Goal: Information Seeking & Learning: Learn about a topic

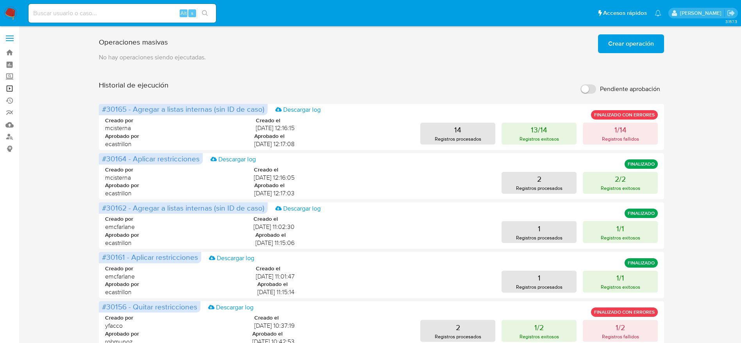
click at [9, 87] on link "Operaciones masivas" at bounding box center [46, 88] width 93 height 12
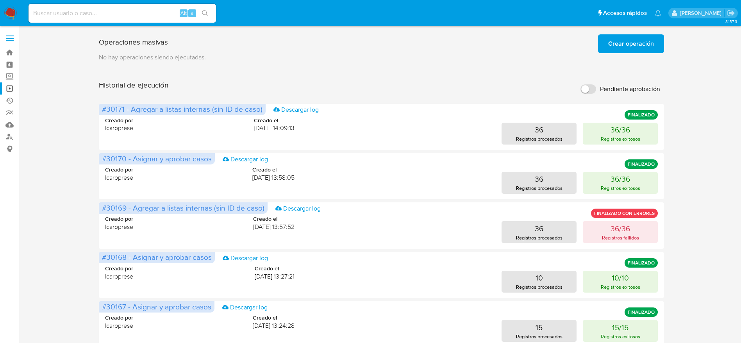
click at [635, 43] on span "Crear operación" at bounding box center [631, 43] width 46 height 17
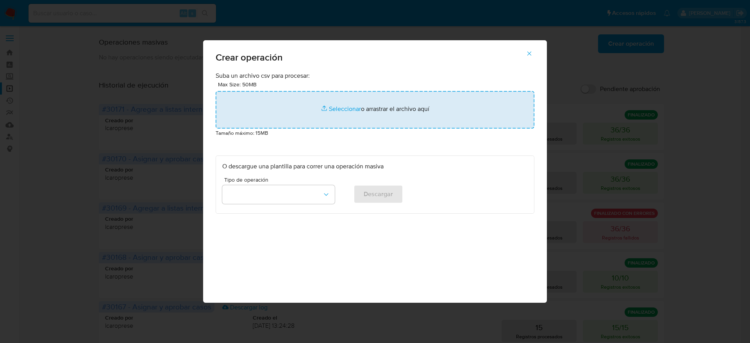
click at [408, 111] on input "file" at bounding box center [375, 109] width 319 height 37
type input "C:\fakepath\_APPLY_RESTRICTION 05-09-2025.csv"
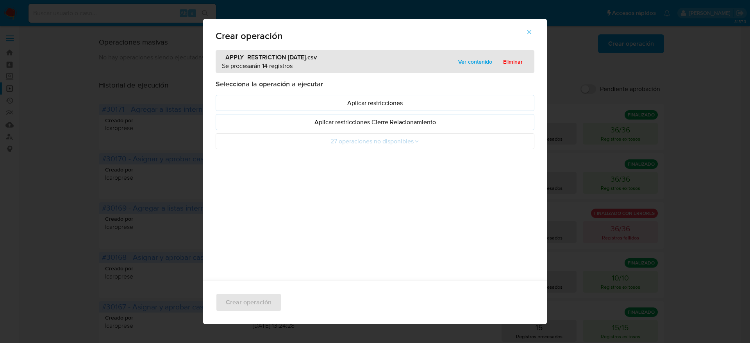
click at [482, 62] on span "Ver contenido" at bounding box center [475, 61] width 34 height 11
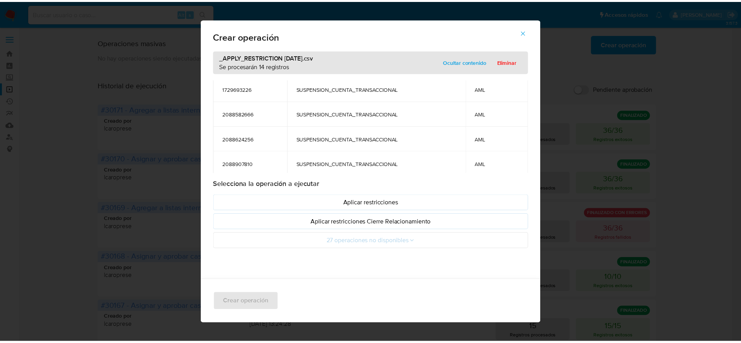
scroll to position [276, 0]
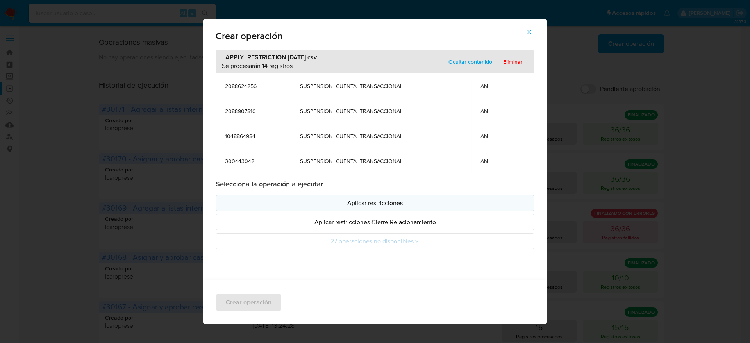
click at [359, 205] on p "Aplicar restricciones" at bounding box center [374, 202] width 305 height 9
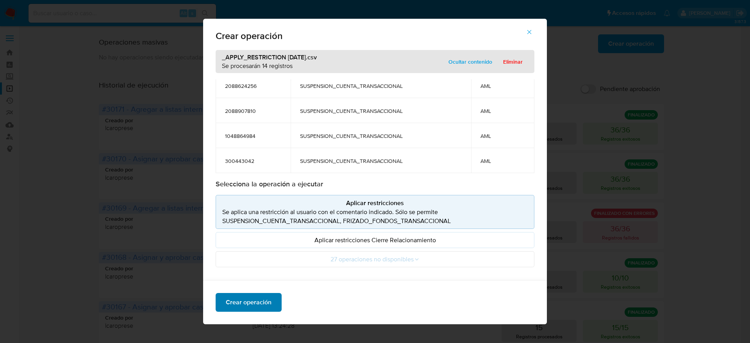
click at [242, 298] on span "Crear operación" at bounding box center [249, 302] width 46 height 17
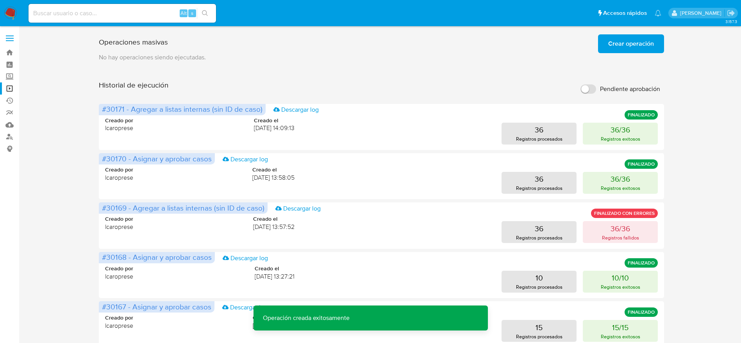
click at [638, 49] on span "Crear operación" at bounding box center [631, 43] width 46 height 17
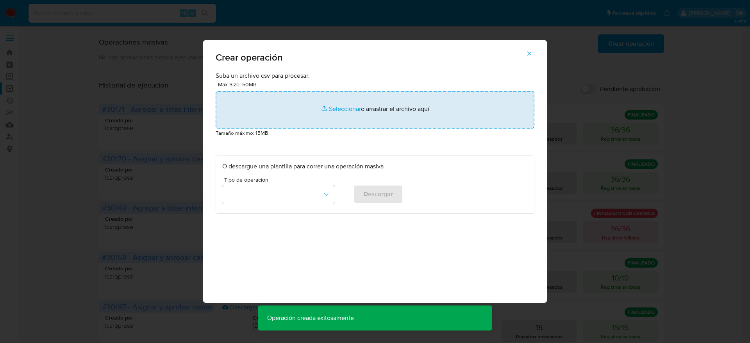
click at [377, 101] on input "file" at bounding box center [375, 109] width 319 height 37
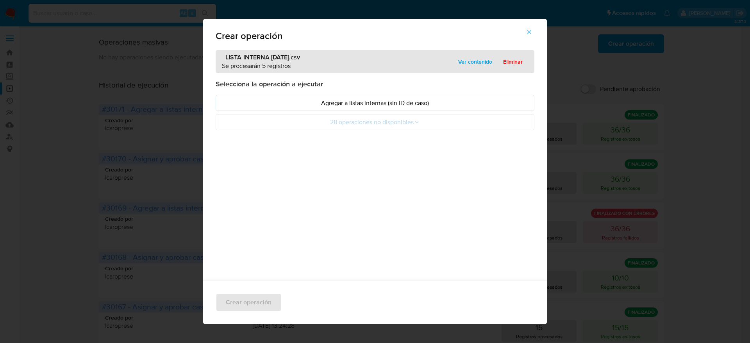
drag, startPoint x: 378, startPoint y: 103, endPoint x: 428, endPoint y: 93, distance: 50.5
click at [378, 102] on p "Agregar a listas internas (sin ID de caso)" at bounding box center [374, 102] width 305 height 9
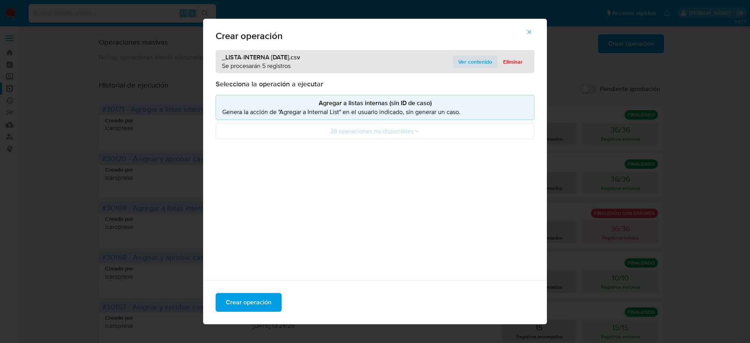
click at [472, 64] on span "Ver contenido" at bounding box center [475, 61] width 34 height 11
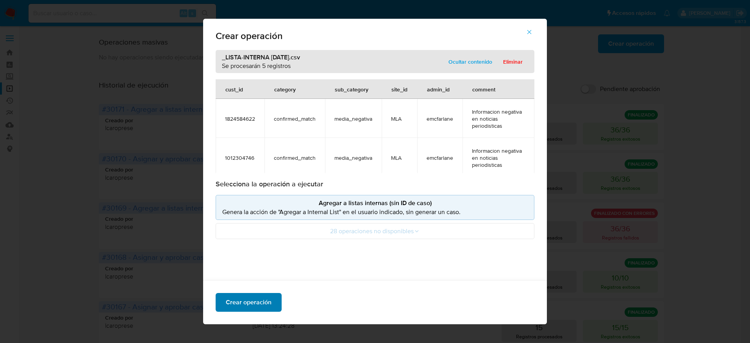
click at [250, 298] on span "Crear operación" at bounding box center [249, 302] width 46 height 17
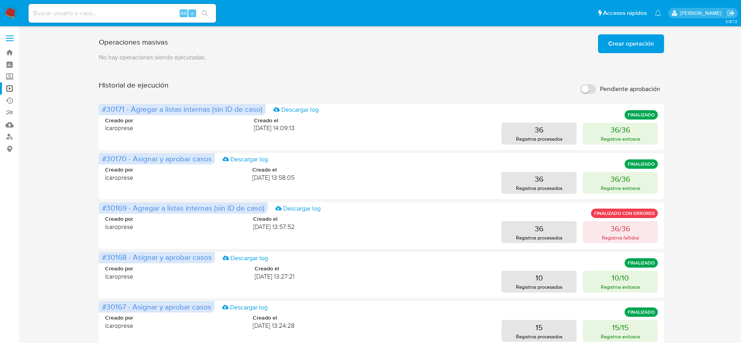
click at [7, 14] on img at bounding box center [10, 13] width 13 height 13
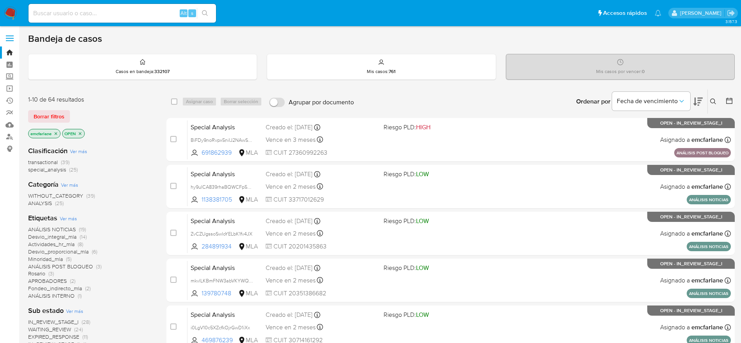
click at [134, 9] on input at bounding box center [122, 13] width 187 height 10
paste input "373152463"
type input "373152463"
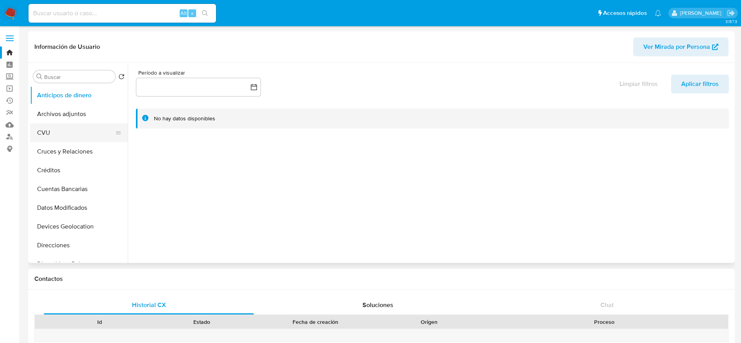
select select "10"
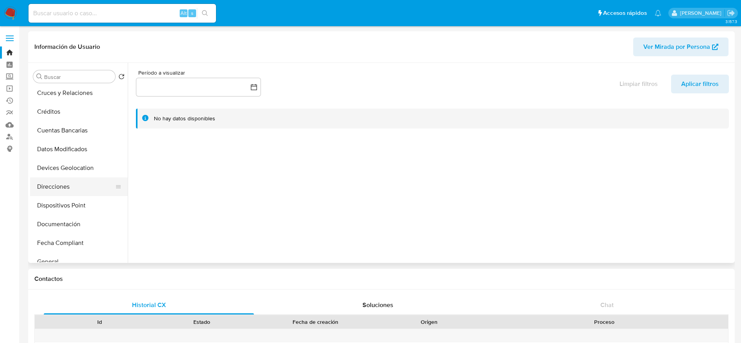
scroll to position [117, 0]
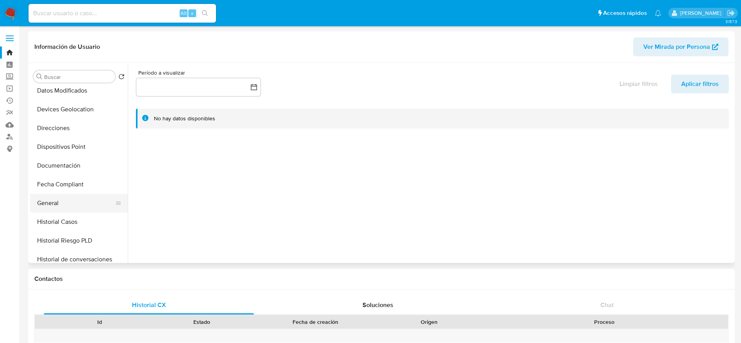
click at [68, 198] on button "General" at bounding box center [75, 203] width 91 height 19
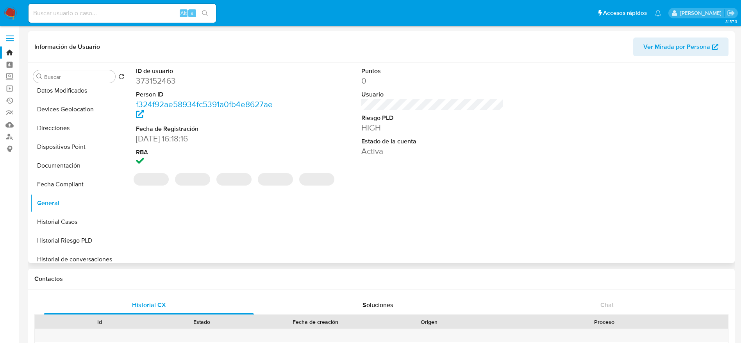
click at [155, 83] on dd "373152463" at bounding box center [207, 80] width 143 height 11
copy dd "373152463"
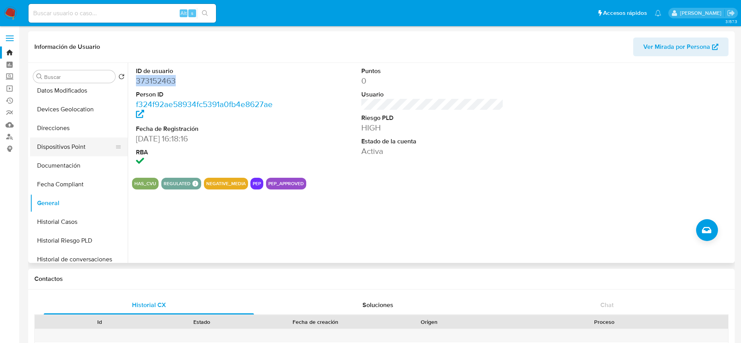
scroll to position [176, 0]
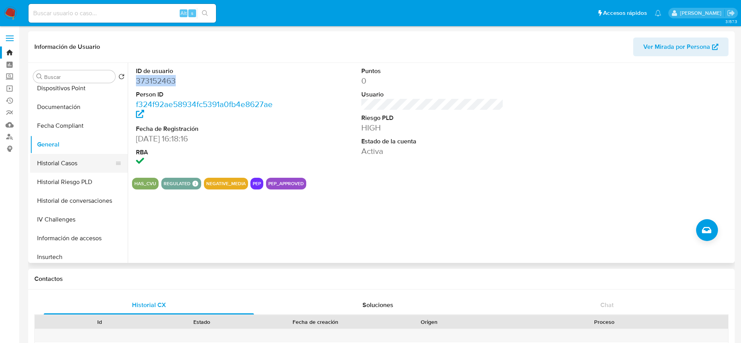
drag, startPoint x: 77, startPoint y: 162, endPoint x: 86, endPoint y: 166, distance: 9.6
click at [77, 163] on button "Historial Casos" at bounding box center [75, 163] width 91 height 19
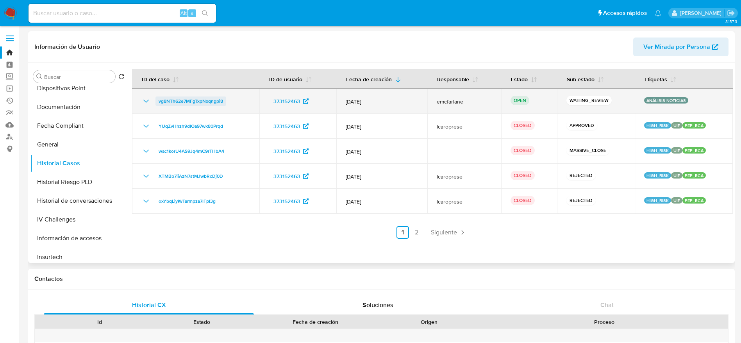
click at [182, 102] on span "vg8NTh62e7MFgTxpNxqngpi8" at bounding box center [191, 100] width 64 height 9
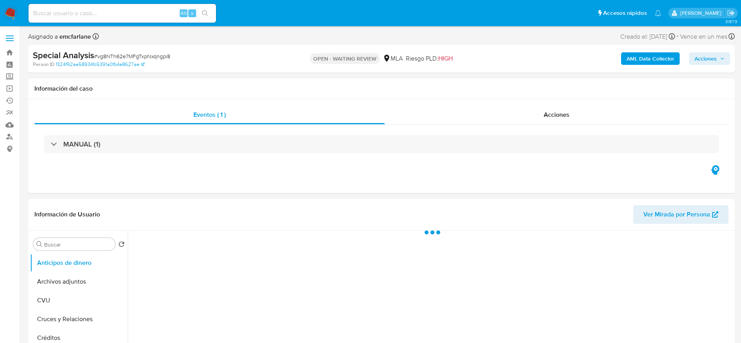
click at [112, 55] on span "# vg8NTh62e7MFgTxpNxqngpi8" at bounding box center [132, 56] width 76 height 8
copy span "vg8NTh62e7MFgTxpNxqngpi8"
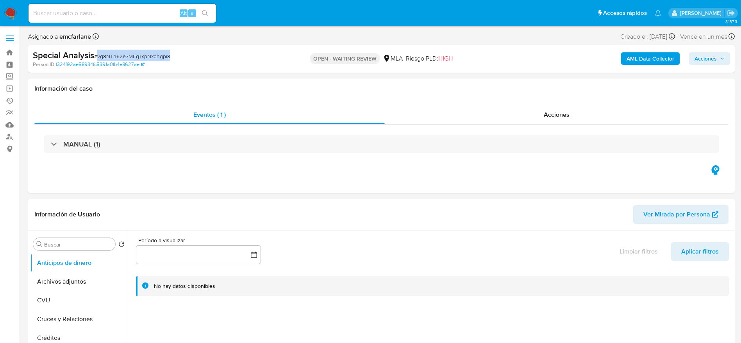
select select "10"
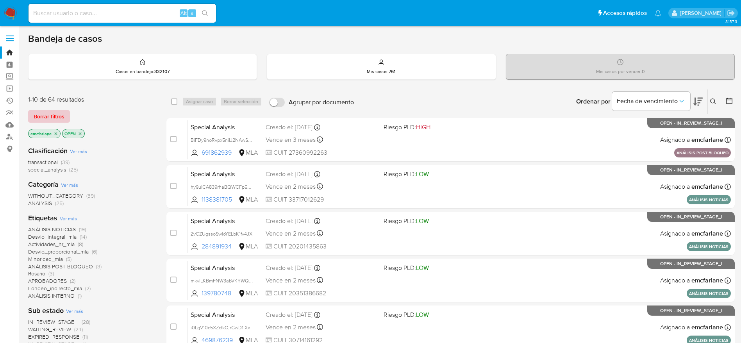
click at [56, 116] on span "Borrar filtros" at bounding box center [49, 116] width 31 height 11
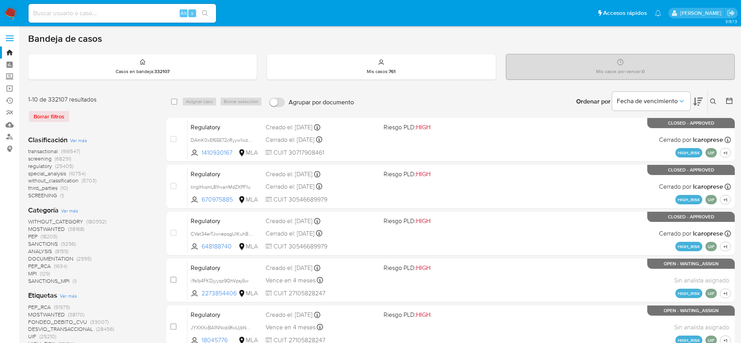
drag, startPoint x: 715, startPoint y: 102, endPoint x: 684, endPoint y: 119, distance: 35.5
click at [715, 102] on icon at bounding box center [713, 101] width 6 height 6
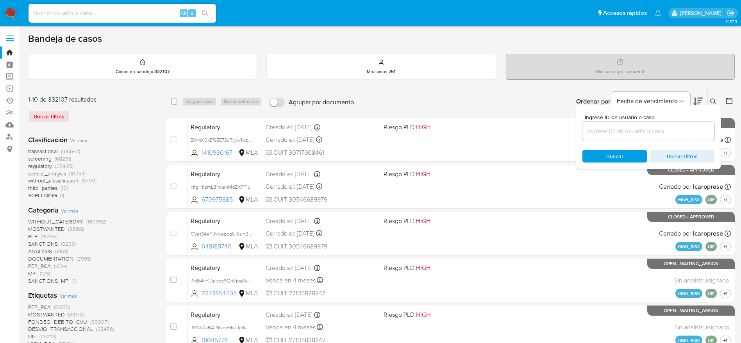
click at [682, 127] on input at bounding box center [648, 131] width 132 height 10
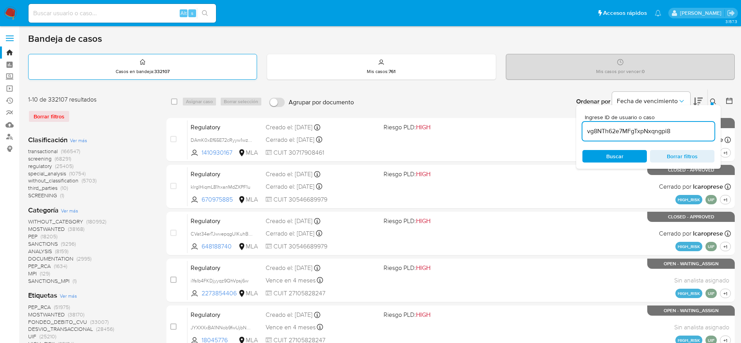
type input "vg8NTh62e7MFgTxpNxqngpi8"
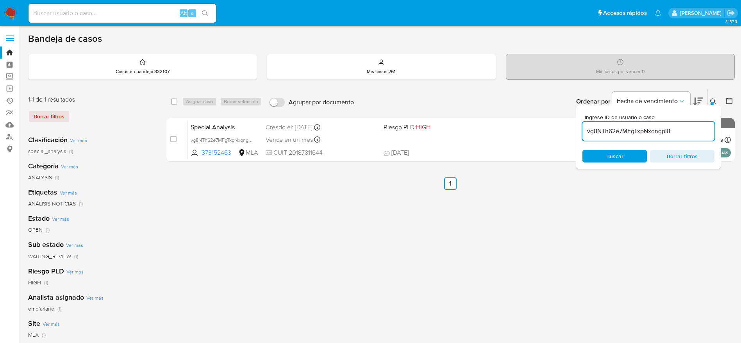
click at [177, 103] on input "checkbox" at bounding box center [174, 101] width 6 height 6
checkbox input "true"
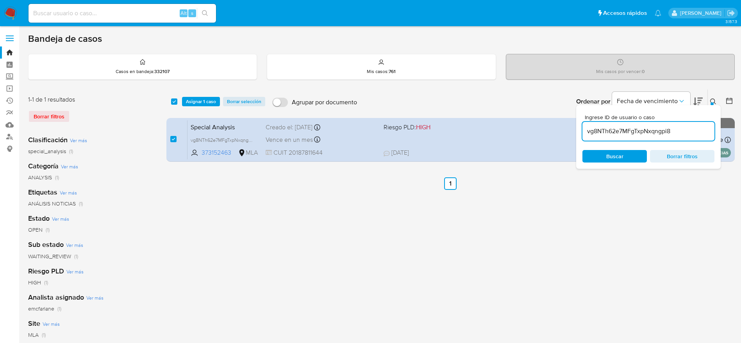
click at [207, 105] on span "Asignar 1 caso" at bounding box center [201, 102] width 30 height 8
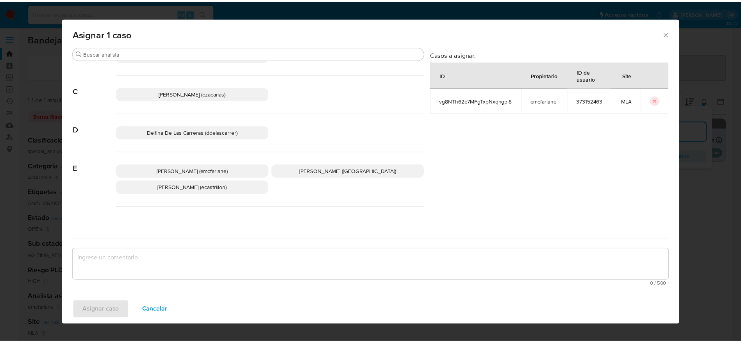
scroll to position [59, 0]
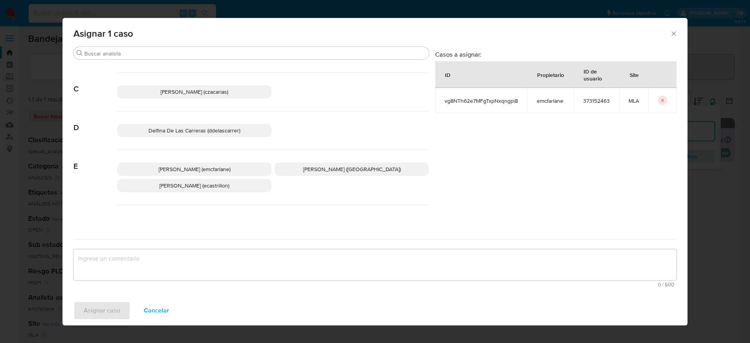
click at [224, 162] on p "Elaine Mc Farlane (emcfarlane)" at bounding box center [194, 168] width 154 height 13
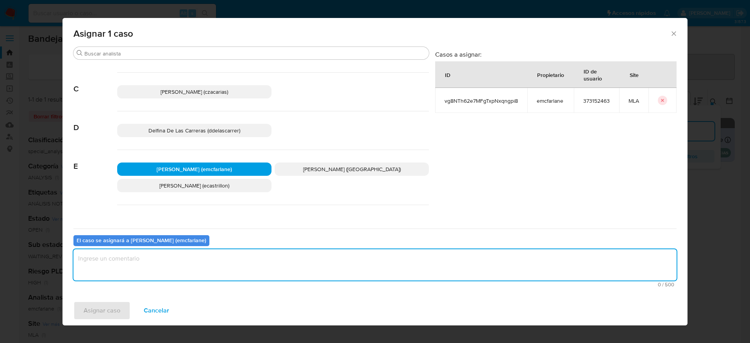
drag, startPoint x: 174, startPoint y: 272, endPoint x: 127, endPoint y: 292, distance: 50.4
click at [173, 273] on textarea "assign-modal" at bounding box center [374, 264] width 603 height 31
click at [116, 304] on span "Asignar caso" at bounding box center [102, 310] width 37 height 17
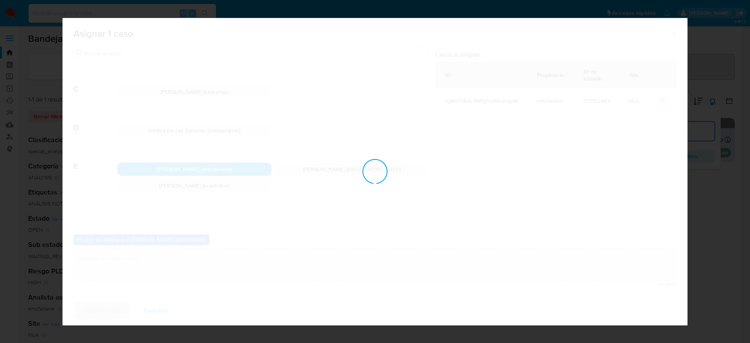
checkbox input "false"
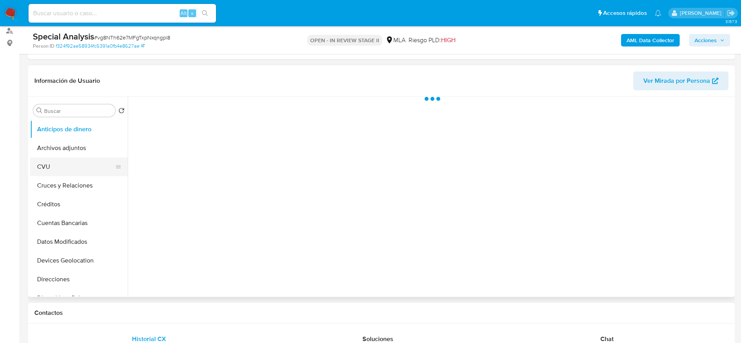
scroll to position [117, 0]
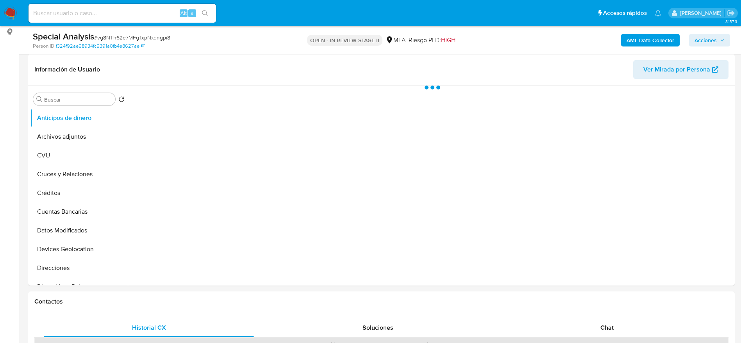
drag, startPoint x: 706, startPoint y: 41, endPoint x: 696, endPoint y: 45, distance: 10.3
click at [704, 41] on span "Acciones" at bounding box center [705, 40] width 22 height 12
select select "10"
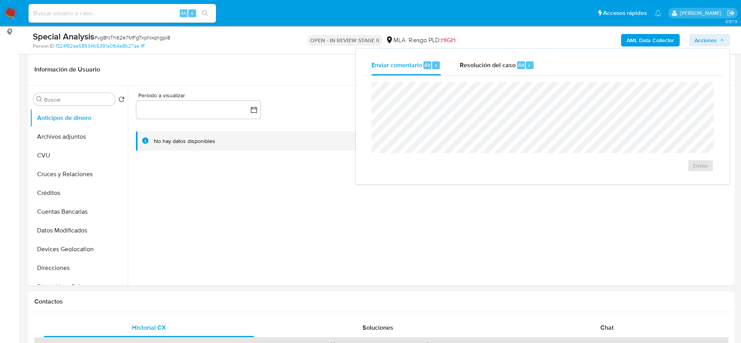
click at [507, 69] on span "Resolución del caso" at bounding box center [488, 64] width 56 height 9
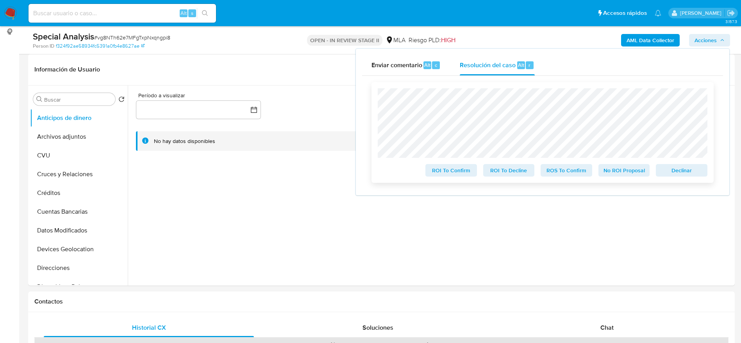
click at [689, 169] on span "Declinar" at bounding box center [681, 170] width 41 height 11
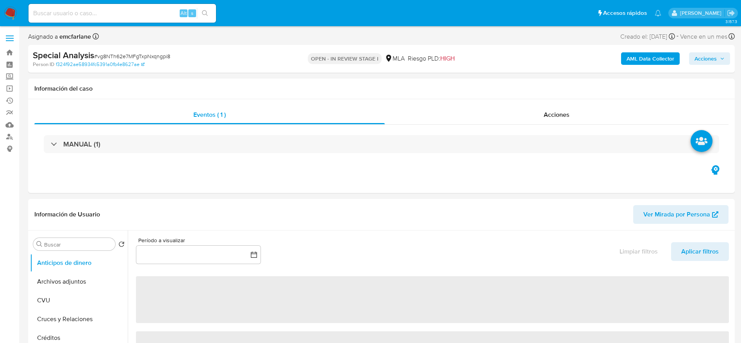
select select "10"
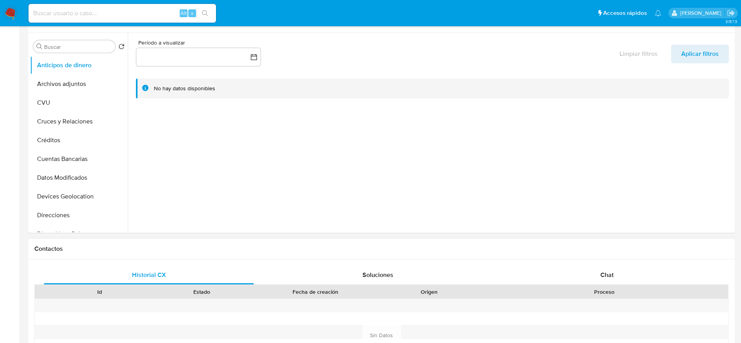
scroll to position [293, 0]
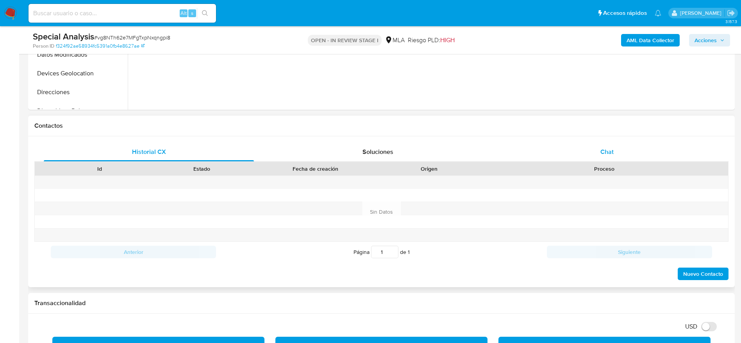
click at [603, 145] on div "Chat" at bounding box center [607, 152] width 210 height 19
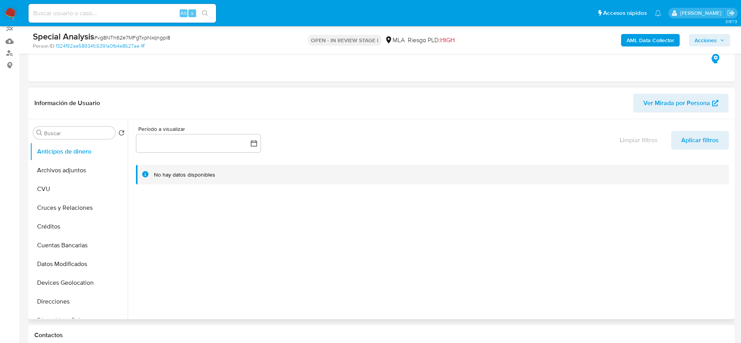
scroll to position [0, 0]
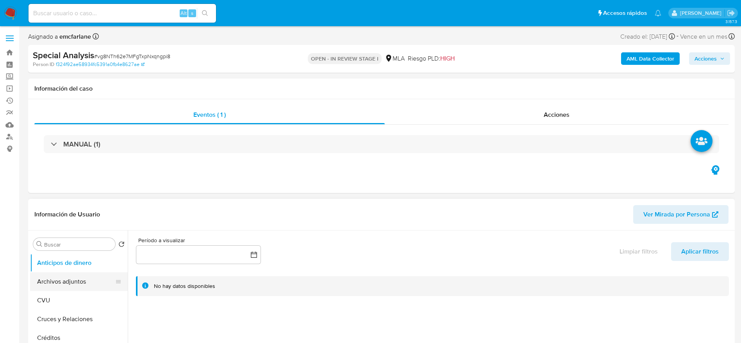
click at [72, 284] on button "Archivos adjuntos" at bounding box center [75, 281] width 91 height 19
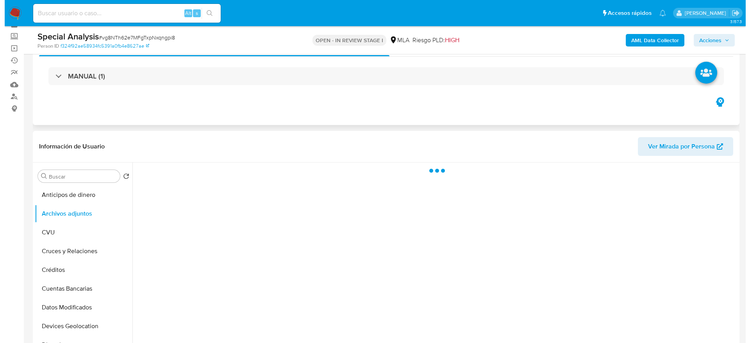
scroll to position [59, 0]
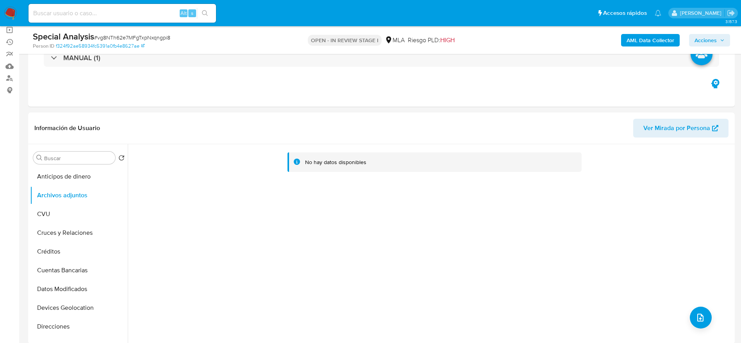
click at [651, 32] on div "AML Data Collector Acciones" at bounding box center [614, 40] width 230 height 18
click at [648, 37] on b "AML Data Collector" at bounding box center [650, 40] width 48 height 12
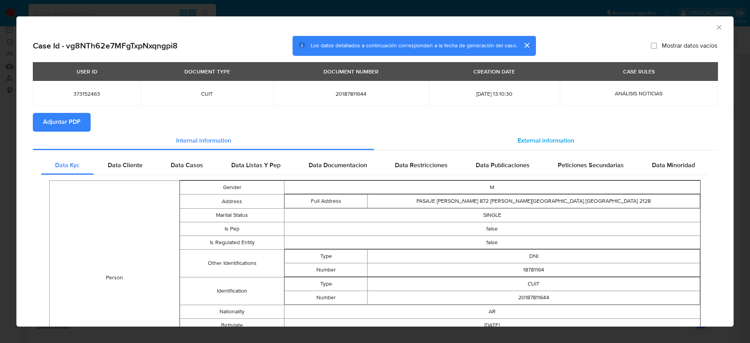
click at [530, 142] on span "External information" at bounding box center [545, 140] width 57 height 9
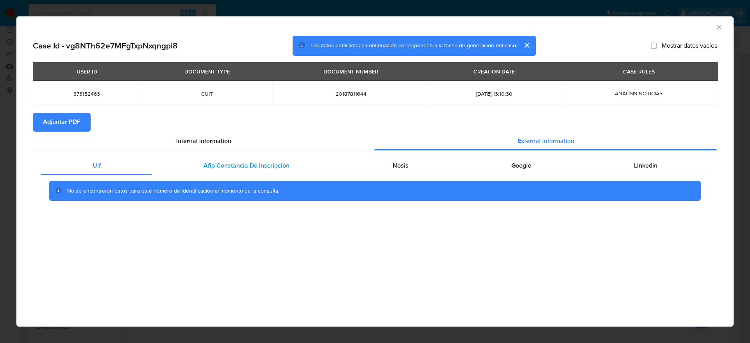
click at [276, 171] on div "Afip Constancia De Inscripción" at bounding box center [246, 165] width 189 height 19
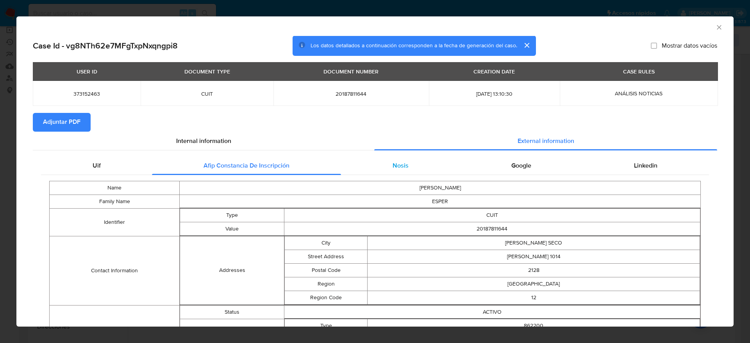
click at [386, 161] on div "Nosis" at bounding box center [400, 165] width 119 height 19
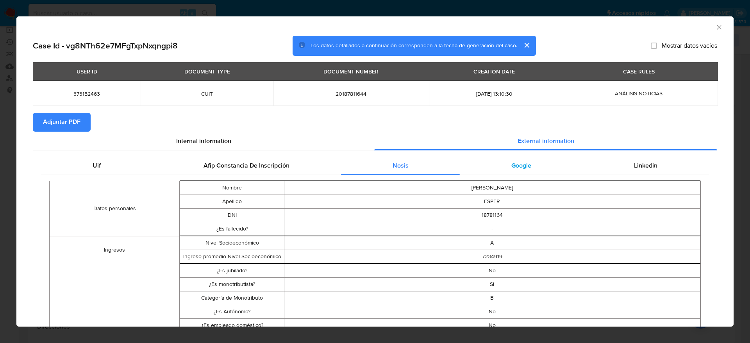
click at [511, 167] on span "Google" at bounding box center [521, 165] width 20 height 9
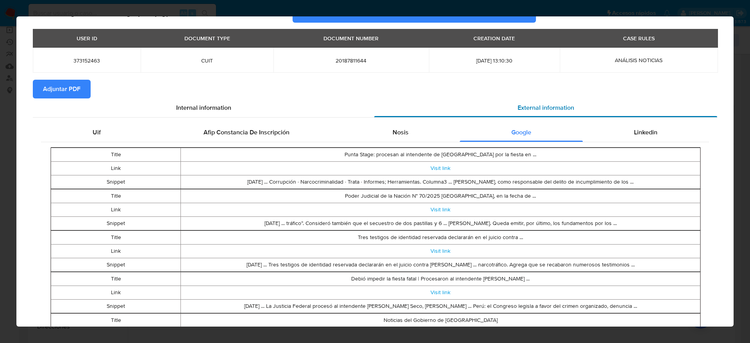
scroll to position [0, 0]
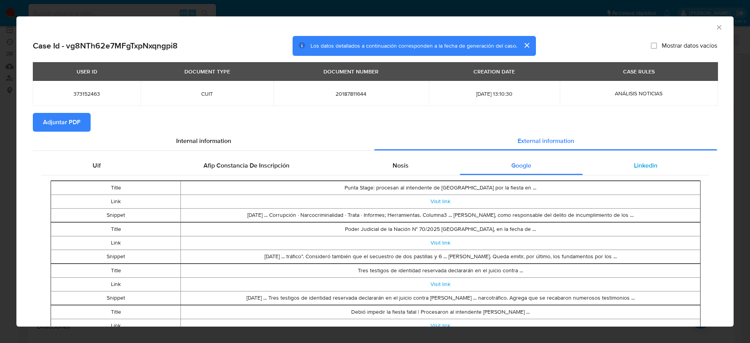
click at [625, 169] on div "Linkedin" at bounding box center [646, 165] width 126 height 19
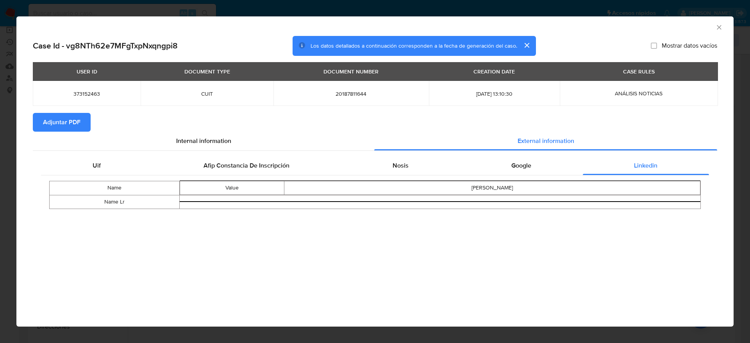
click at [64, 122] on span "Adjuntar PDF" at bounding box center [61, 122] width 37 height 17
click at [722, 29] on icon "Cerrar ventana" at bounding box center [719, 27] width 8 height 8
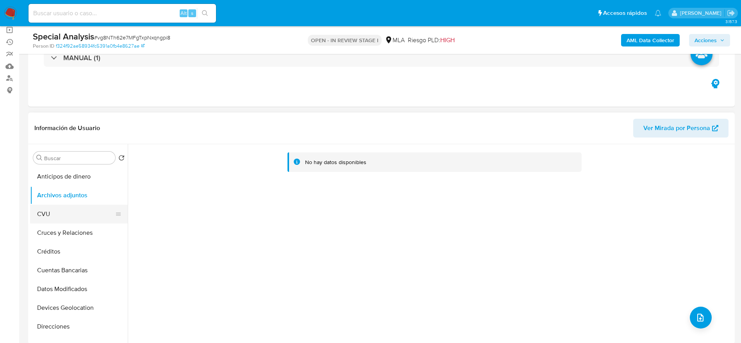
click at [57, 223] on ul "Anticipos de dinero Archivos adjuntos CVU Cruces y Relaciones Créditos Cuentas …" at bounding box center [79, 255] width 98 height 176
click at [65, 191] on button "Archivos adjuntos" at bounding box center [75, 195] width 91 height 19
click at [46, 231] on button "Cruces y Relaciones" at bounding box center [75, 232] width 91 height 19
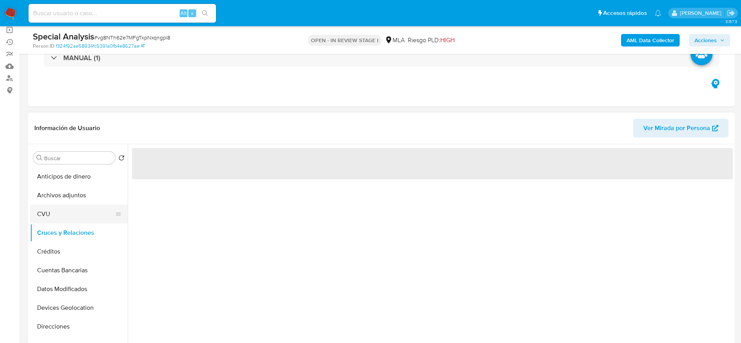
click at [54, 206] on button "CVU" at bounding box center [75, 214] width 91 height 19
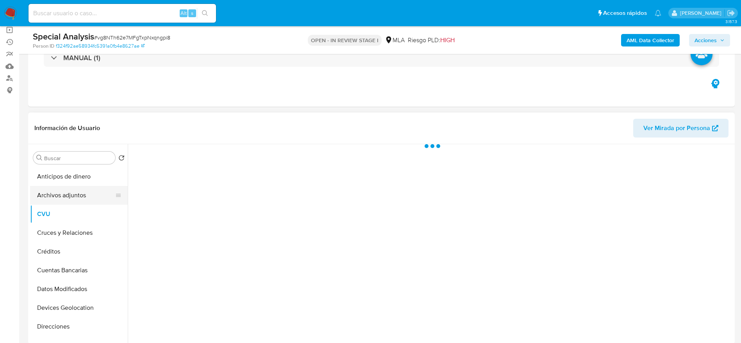
click at [58, 199] on button "Archivos adjuntos" at bounding box center [75, 195] width 91 height 19
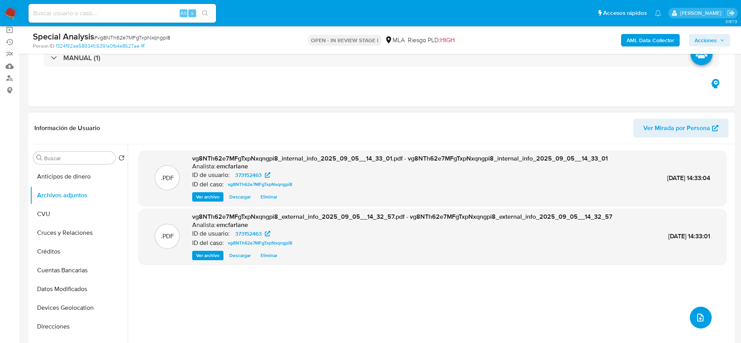
click at [698, 314] on icon "upload-file" at bounding box center [699, 317] width 9 height 9
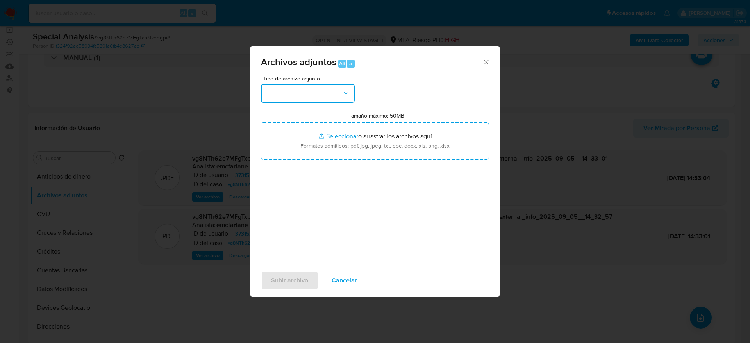
click at [329, 96] on button "button" at bounding box center [308, 93] width 94 height 19
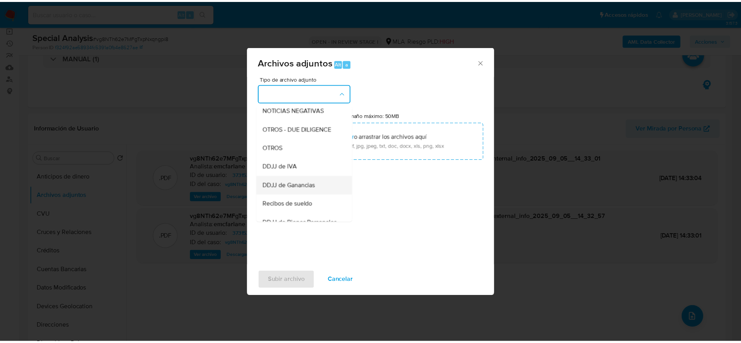
scroll to position [117, 0]
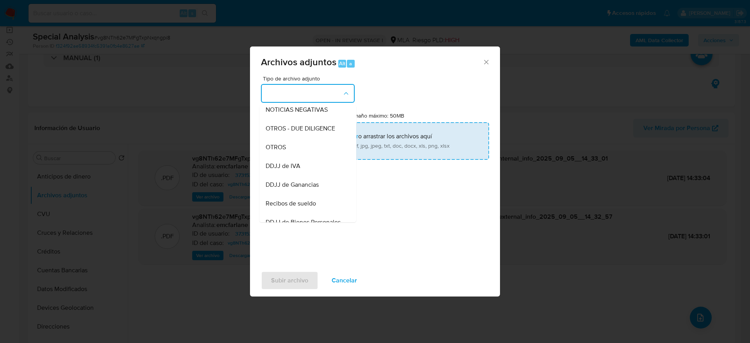
drag, startPoint x: 276, startPoint y: 146, endPoint x: 277, endPoint y: 151, distance: 5.1
click at [277, 146] on div "OTROS" at bounding box center [306, 147] width 80 height 19
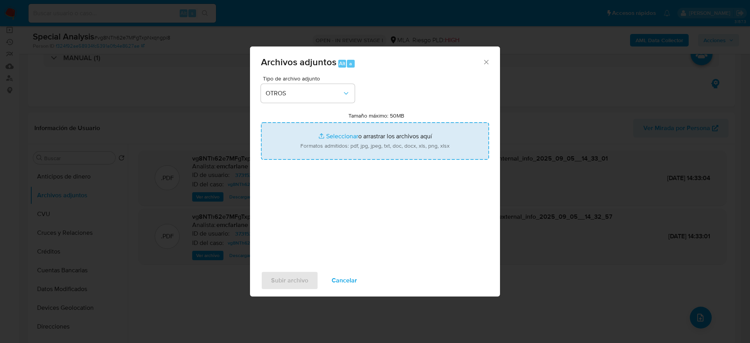
type input "C:\fakepath\Caselog vg8NTh62e7MFgTxpNxqngpi8.docx"
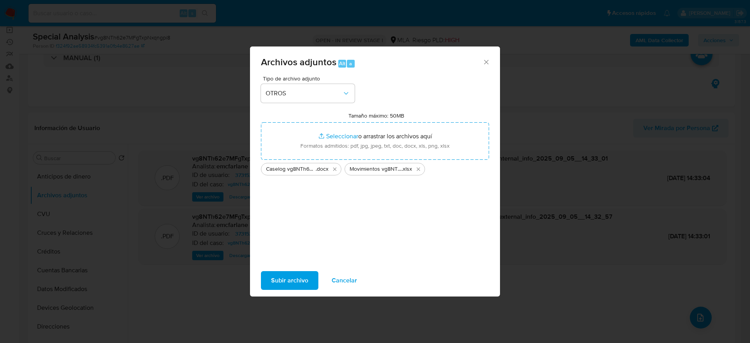
click at [280, 284] on span "Subir archivo" at bounding box center [289, 280] width 37 height 17
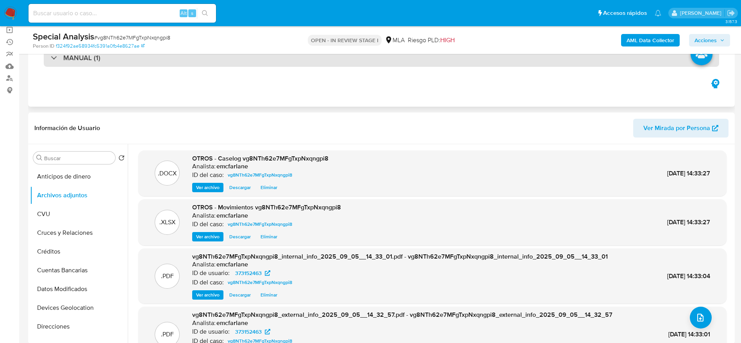
click at [512, 62] on div "MANUAL (1)" at bounding box center [381, 58] width 675 height 18
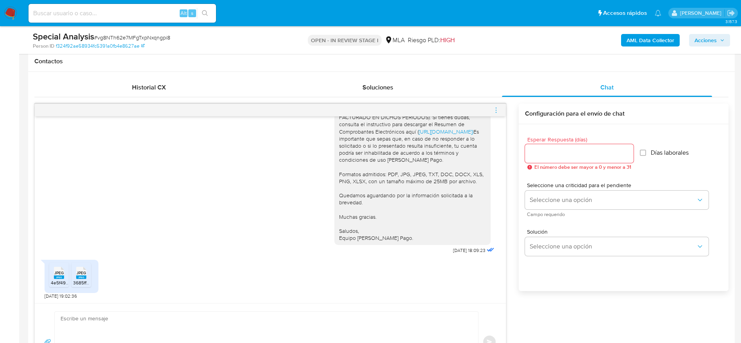
scroll to position [351, 0]
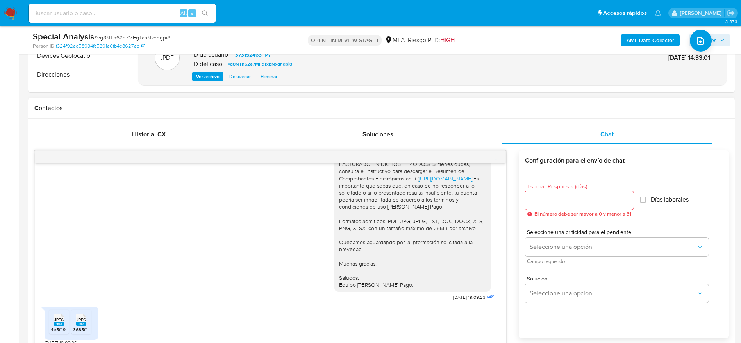
click at [496, 155] on icon "menu-action" at bounding box center [495, 156] width 7 height 7
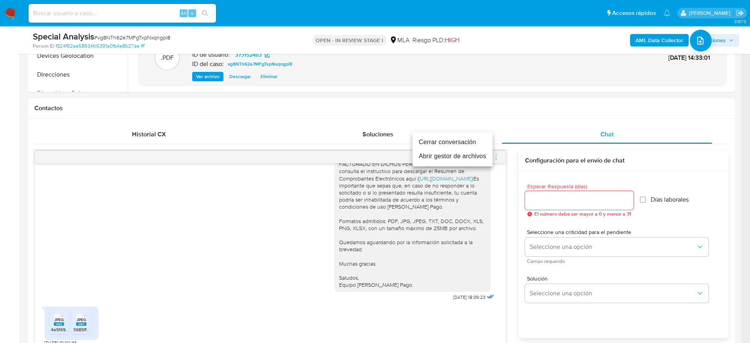
drag, startPoint x: 470, startPoint y: 139, endPoint x: 497, endPoint y: 144, distance: 27.0
click at [470, 139] on li "Cerrar conversación" at bounding box center [452, 142] width 80 height 14
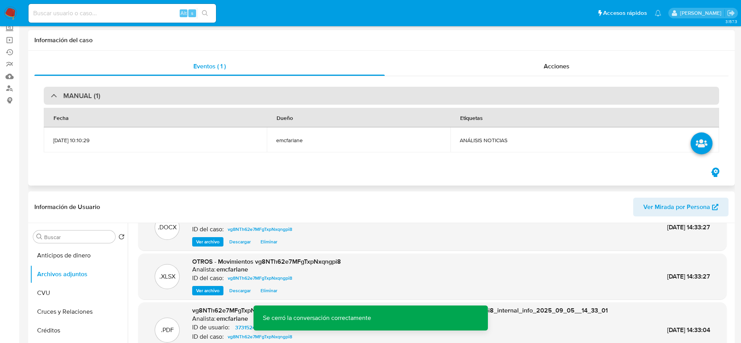
scroll to position [0, 0]
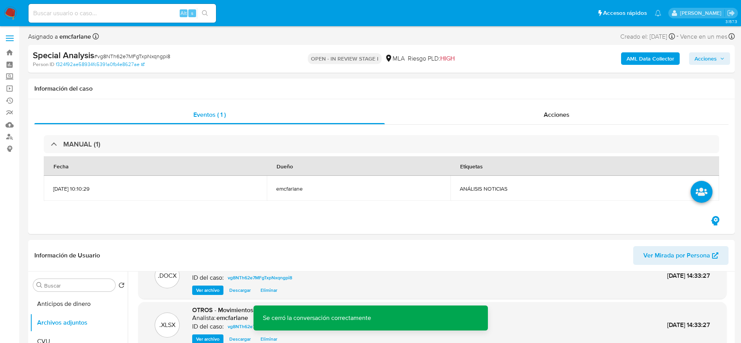
click at [721, 57] on icon "button" at bounding box center [722, 58] width 5 height 5
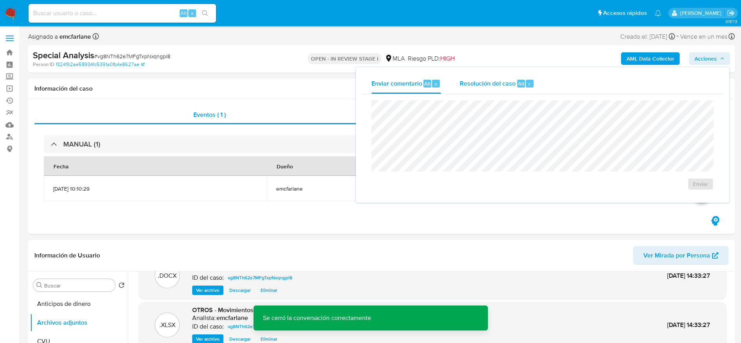
click at [519, 84] on span "Alt" at bounding box center [521, 83] width 6 height 7
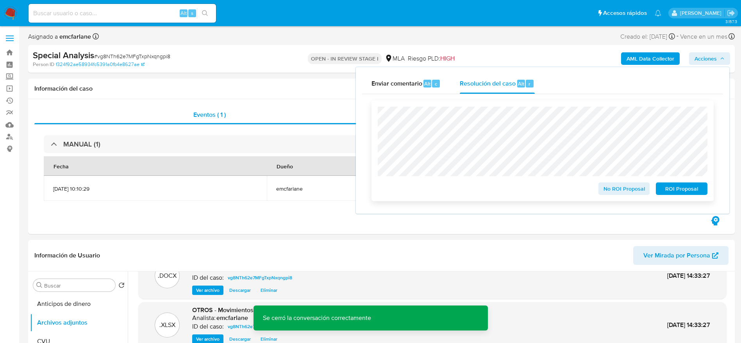
click at [618, 185] on span "No ROI Proposal" at bounding box center [624, 188] width 41 height 11
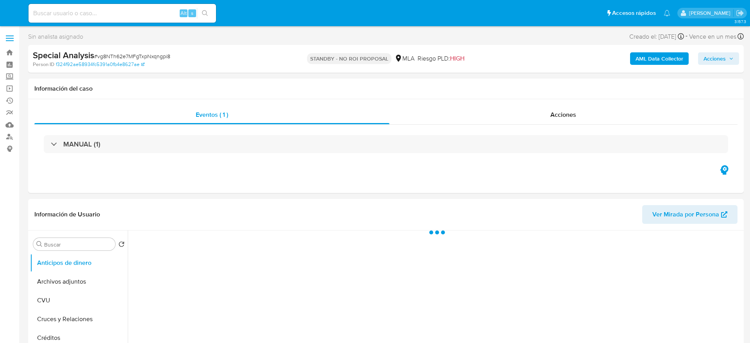
select select "10"
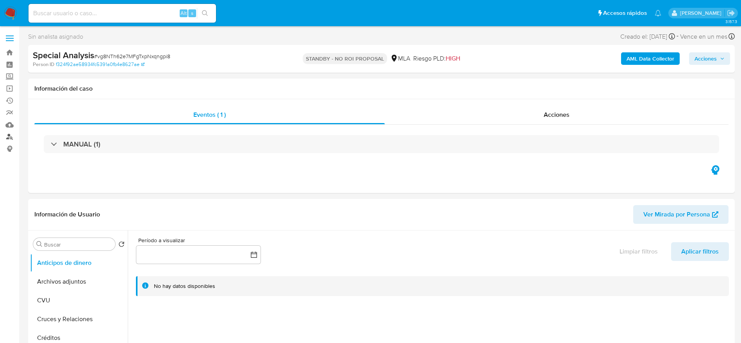
click at [10, 137] on link "Buscador de personas" at bounding box center [46, 137] width 93 height 12
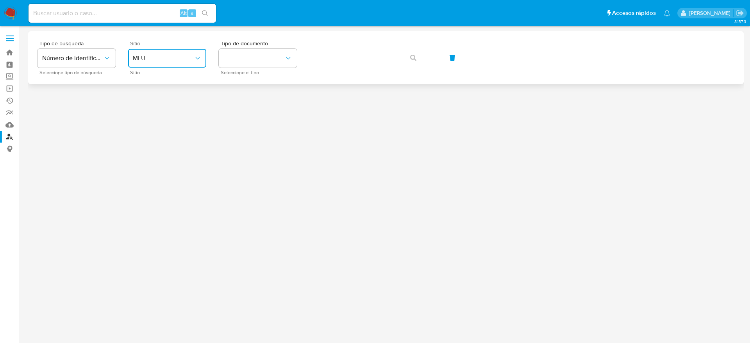
drag, startPoint x: 148, startPoint y: 57, endPoint x: 146, endPoint y: 64, distance: 7.3
click at [148, 58] on span "MLU" at bounding box center [163, 58] width 61 height 8
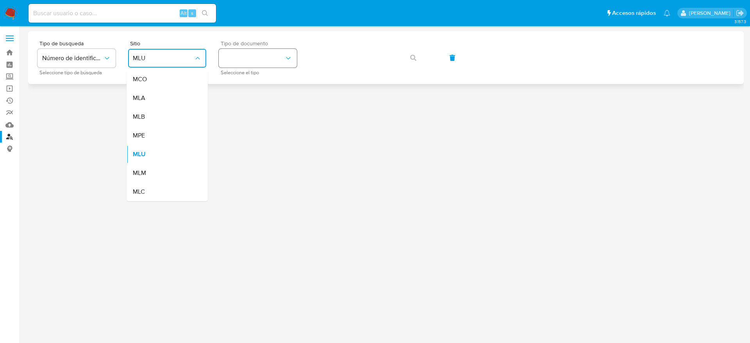
drag, startPoint x: 144, startPoint y: 94, endPoint x: 241, endPoint y: 64, distance: 101.1
click at [144, 95] on span "MLA" at bounding box center [139, 98] width 12 height 8
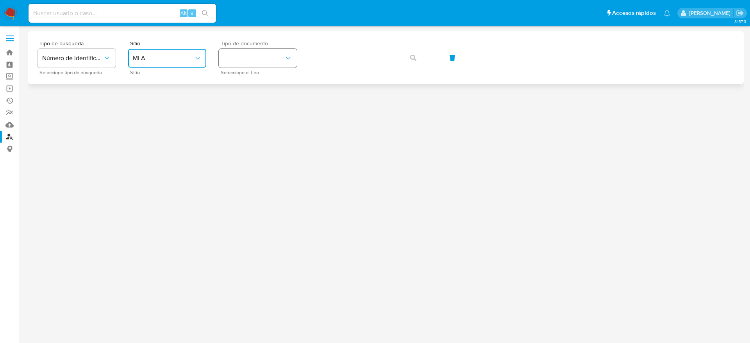
click at [242, 56] on button "identificationType" at bounding box center [258, 58] width 78 height 19
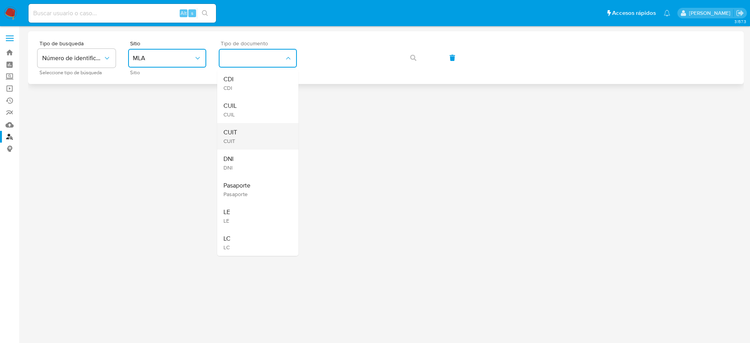
click at [235, 130] on span "CUIT" at bounding box center [230, 132] width 14 height 8
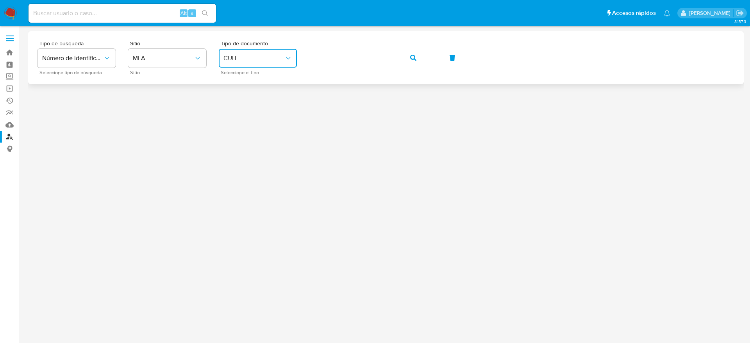
click at [419, 55] on button "button" at bounding box center [413, 57] width 27 height 19
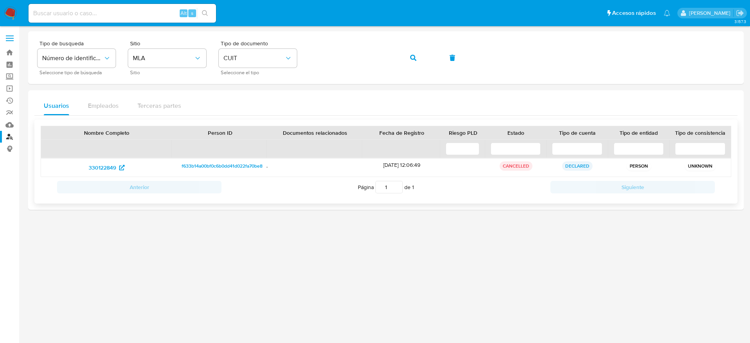
drag, startPoint x: 84, startPoint y: 178, endPoint x: 116, endPoint y: 175, distance: 32.9
click at [118, 175] on div "Nombre Completo Person ID Documentos relacionados Fecha de Registro Riesgo PLD …" at bounding box center [386, 161] width 690 height 71
drag, startPoint x: 77, startPoint y: 168, endPoint x: 116, endPoint y: 168, distance: 39.0
click at [116, 168] on div "330122849" at bounding box center [106, 167] width 120 height 12
click at [369, 46] on div "Tipo de busqueda Número de identificación Seleccione tipo de búsqueda Sitio MLA…" at bounding box center [385, 58] width 697 height 34
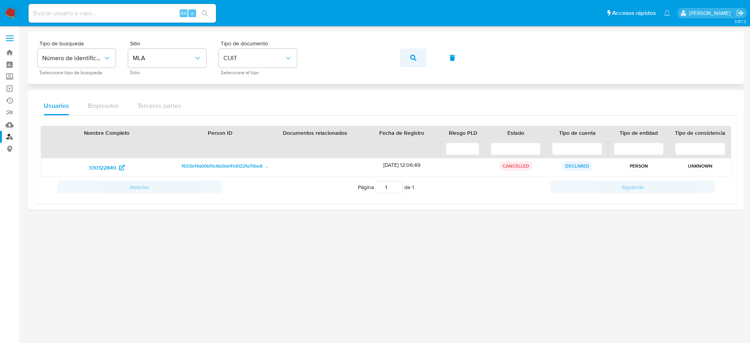
click at [414, 61] on span "button" at bounding box center [413, 57] width 6 height 17
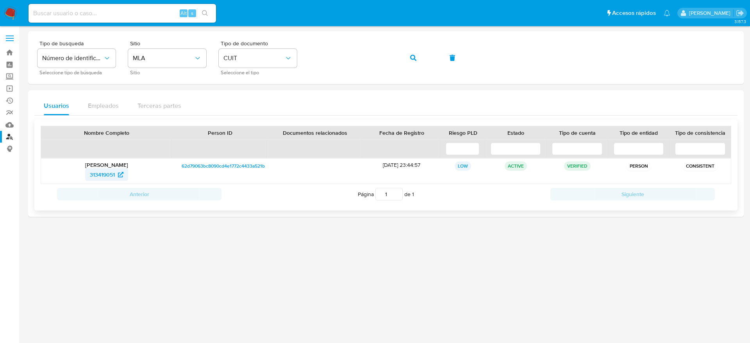
click at [98, 172] on span "313419051" at bounding box center [102, 174] width 25 height 12
click at [411, 56] on icon "button" at bounding box center [413, 58] width 6 height 6
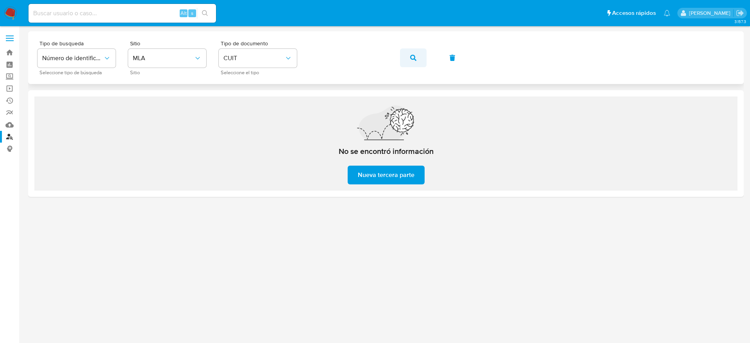
click at [410, 53] on span "button" at bounding box center [413, 57] width 6 height 17
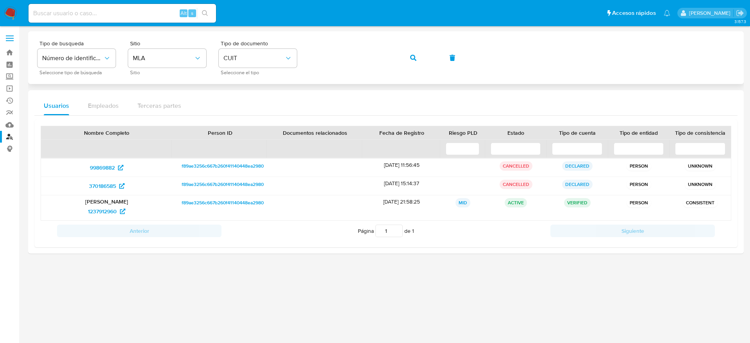
click at [433, 53] on div "Tipo de busqueda Número de identificación Seleccione tipo de búsqueda Sitio MLA…" at bounding box center [385, 58] width 697 height 34
click at [412, 61] on span "button" at bounding box center [413, 57] width 6 height 17
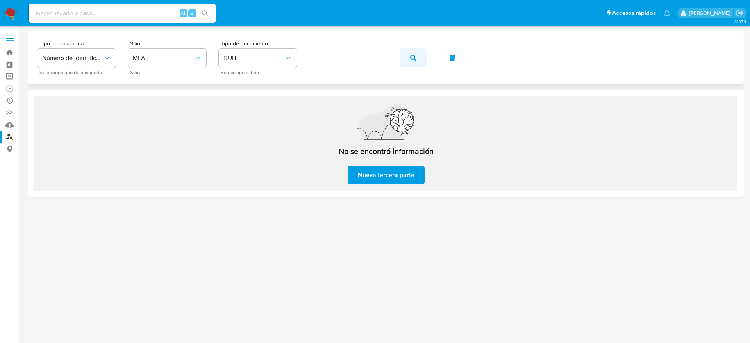
click at [419, 57] on button "button" at bounding box center [413, 57] width 27 height 19
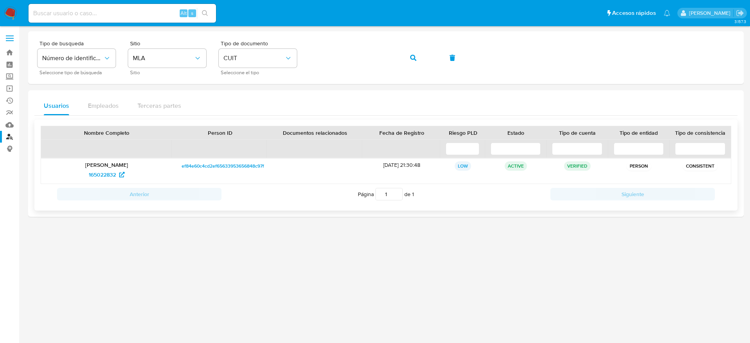
drag, startPoint x: 78, startPoint y: 175, endPoint x: 123, endPoint y: 182, distance: 44.6
click at [123, 182] on div "Diego Gaston Ludueña 165022832" at bounding box center [106, 171] width 131 height 25
click at [414, 56] on icon "button" at bounding box center [413, 58] width 6 height 6
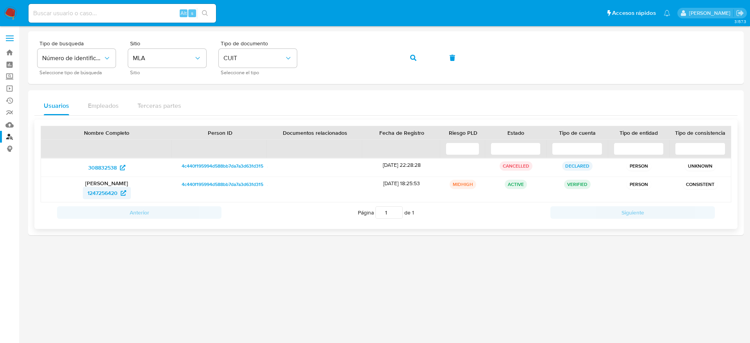
click at [95, 198] on span "1247256420" at bounding box center [102, 193] width 30 height 12
click at [259, 57] on div "Tipo de busqueda Número de identificación Seleccione tipo de búsqueda Sitio MLA…" at bounding box center [385, 58] width 697 height 34
click at [409, 58] on button "button" at bounding box center [413, 57] width 27 height 19
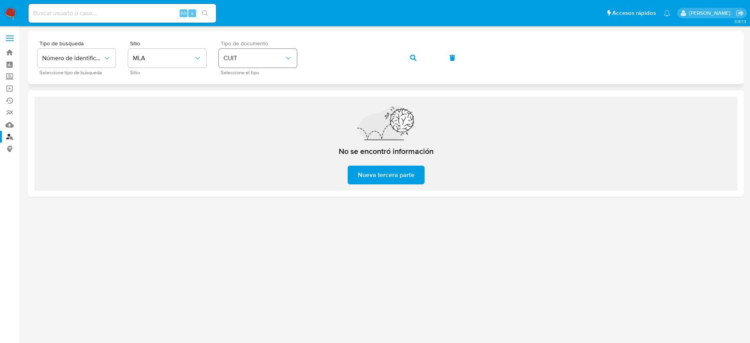
click at [246, 61] on div "Tipo de busqueda Número de identificación Seleccione tipo de búsqueda Sitio MLA…" at bounding box center [385, 58] width 697 height 34
click at [406, 58] on button "button" at bounding box center [413, 57] width 27 height 19
click at [273, 59] on div "Tipo de busqueda Número de identificación Seleccione tipo de búsqueda Sitio MLA…" at bounding box center [385, 58] width 697 height 34
click at [405, 59] on button "button" at bounding box center [413, 57] width 27 height 19
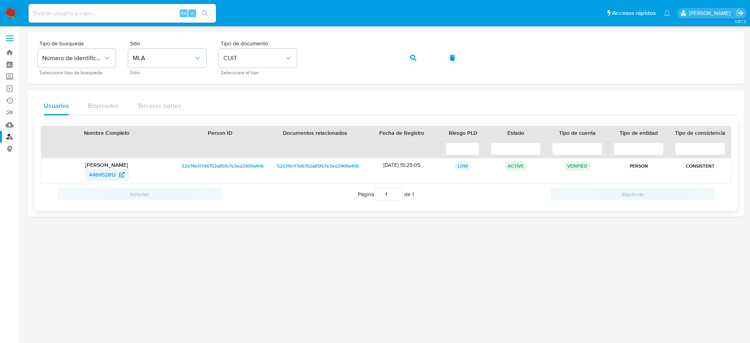
click at [105, 175] on span "446952812" at bounding box center [102, 174] width 27 height 12
click at [104, 174] on span "446952812" at bounding box center [102, 174] width 27 height 12
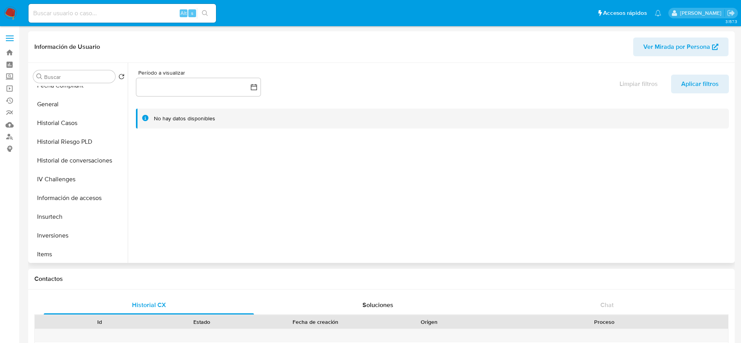
scroll to position [234, 0]
select select "10"
drag, startPoint x: 45, startPoint y: 256, endPoint x: 104, endPoint y: 251, distance: 59.2
click at [45, 256] on button "KYC" at bounding box center [75, 254] width 91 height 19
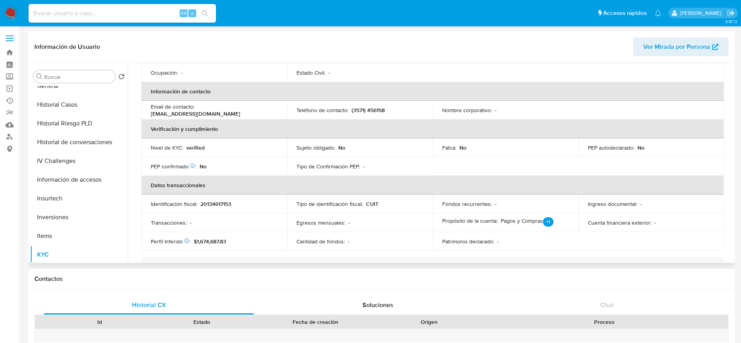
scroll to position [45, 0]
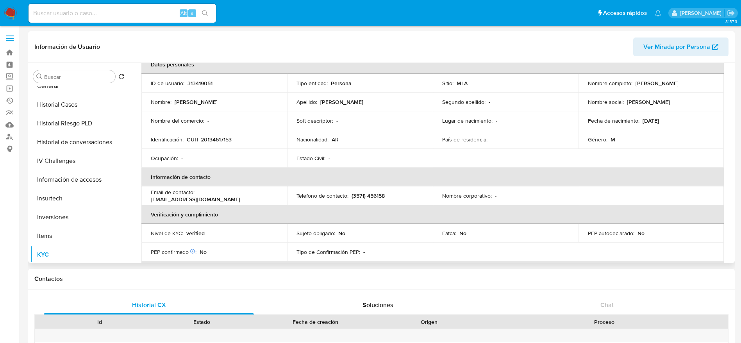
click at [192, 82] on p "313419051" at bounding box center [199, 83] width 25 height 7
copy p "313419051"
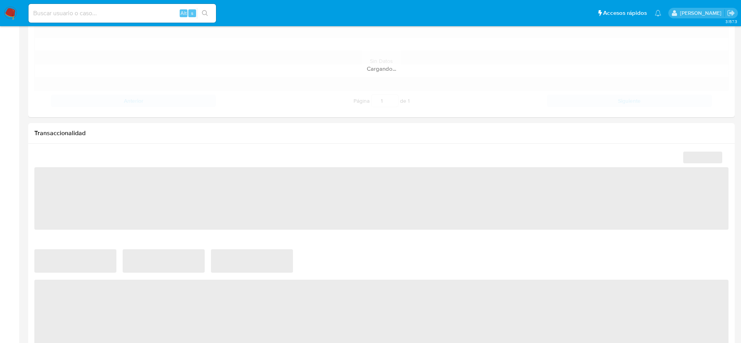
scroll to position [410, 0]
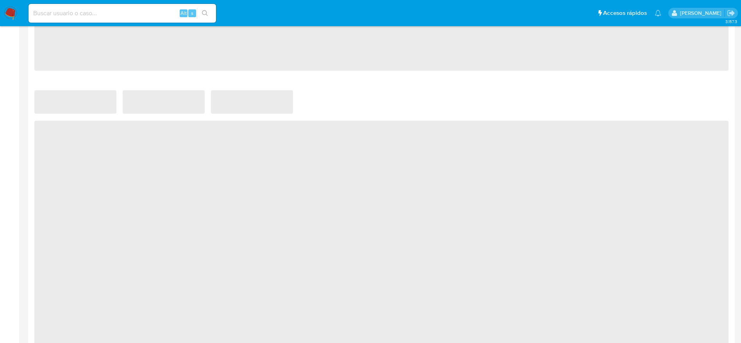
select select "10"
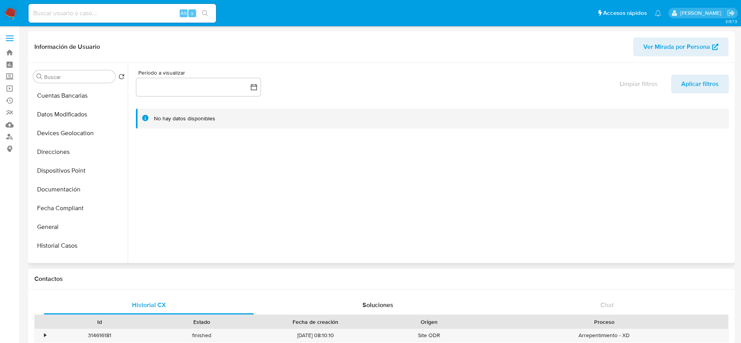
scroll to position [234, 0]
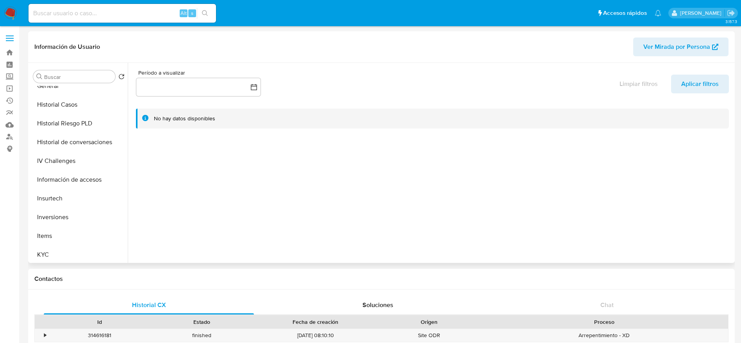
drag, startPoint x: 62, startPoint y: 99, endPoint x: 234, endPoint y: 128, distance: 174.2
click at [62, 99] on button "Historial Casos" at bounding box center [79, 104] width 98 height 19
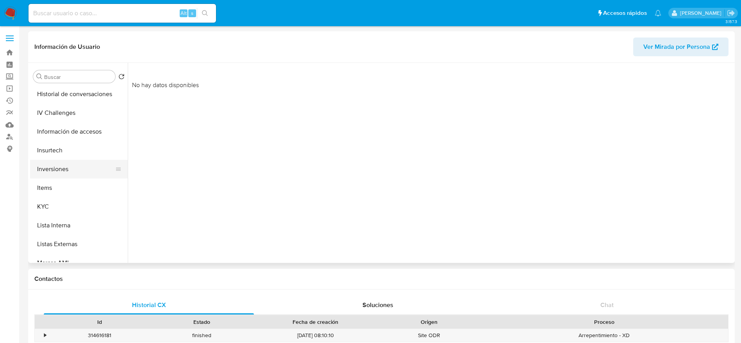
scroll to position [351, 0]
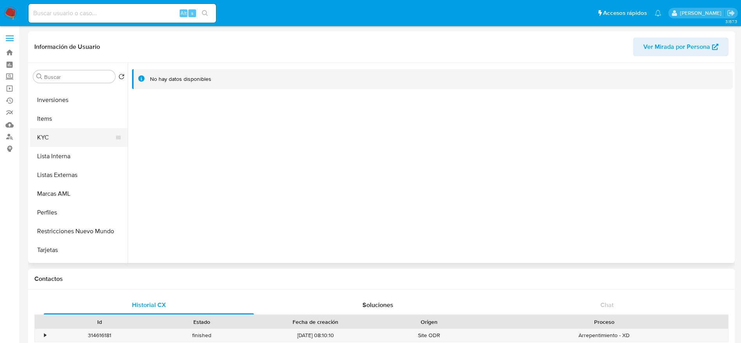
click at [55, 142] on button "KYC" at bounding box center [75, 137] width 91 height 19
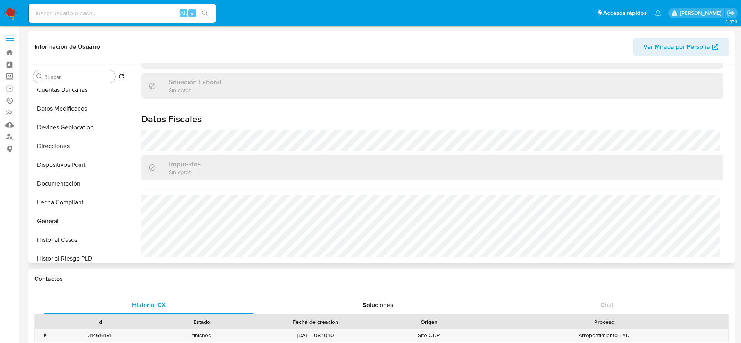
scroll to position [0, 0]
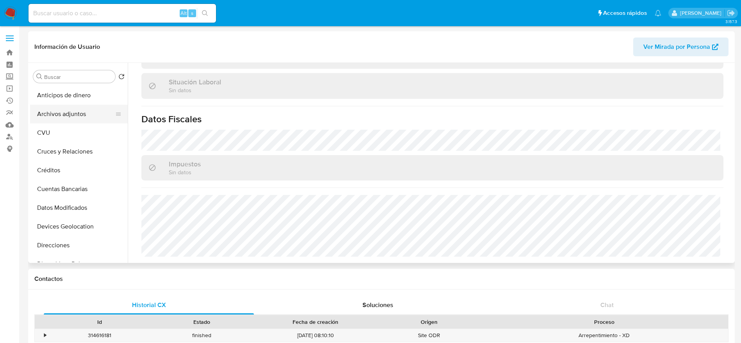
click at [70, 112] on button "Archivos adjuntos" at bounding box center [75, 114] width 91 height 19
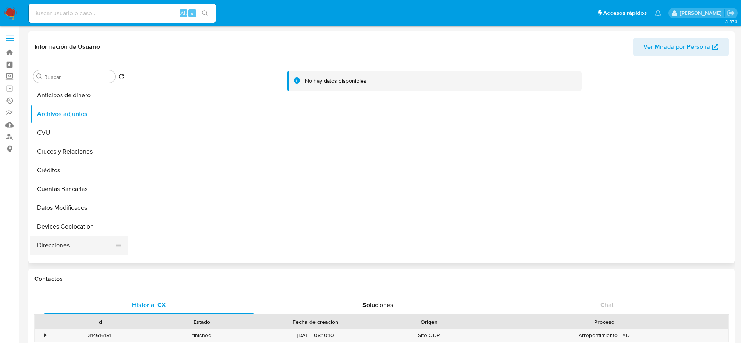
click at [73, 241] on button "Direcciones" at bounding box center [75, 245] width 91 height 19
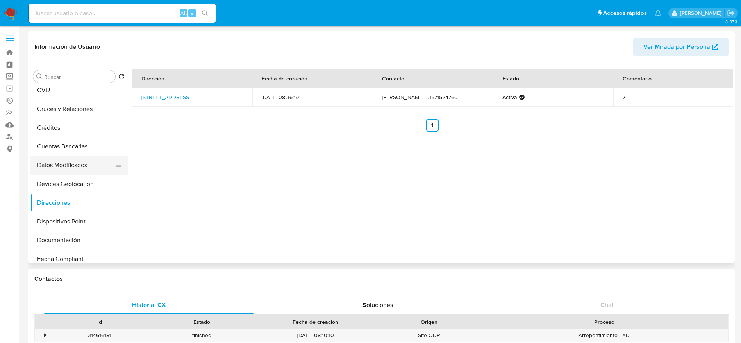
scroll to position [117, 0]
drag, startPoint x: 68, startPoint y: 166, endPoint x: 161, endPoint y: 167, distance: 92.9
click at [68, 166] on button "Documentación" at bounding box center [79, 165] width 98 height 19
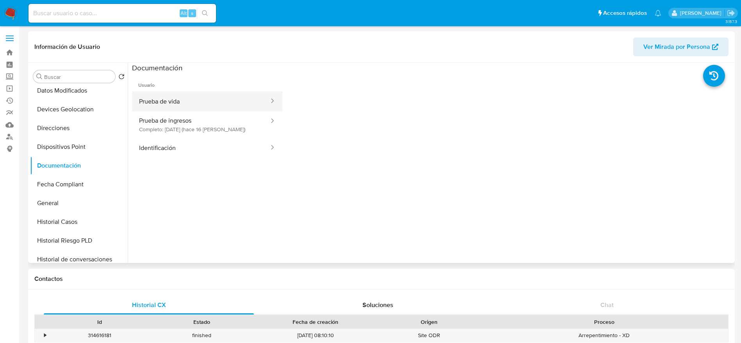
click at [181, 109] on button "Prueba de vida" at bounding box center [201, 101] width 138 height 20
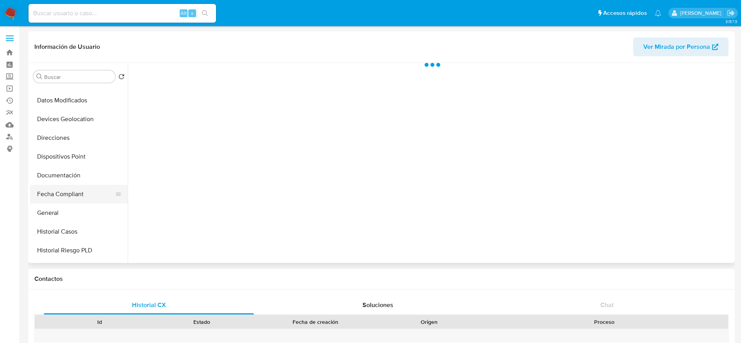
scroll to position [117, 0]
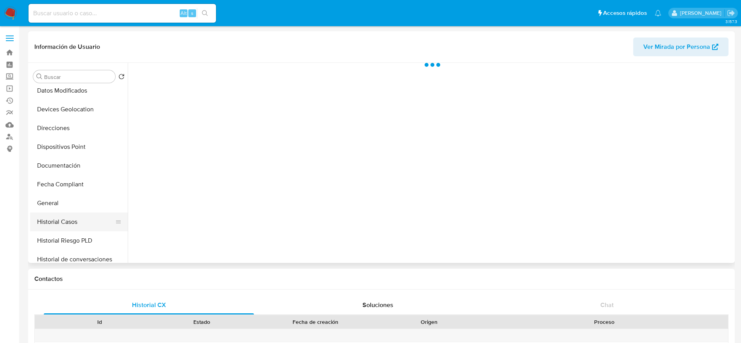
click at [73, 217] on button "Historial Casos" at bounding box center [75, 221] width 91 height 19
select select "10"
click at [69, 128] on button "Direcciones" at bounding box center [75, 128] width 91 height 19
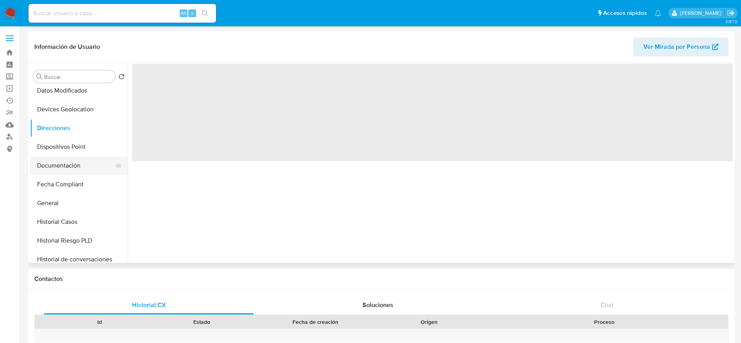
click at [70, 167] on button "Documentación" at bounding box center [75, 165] width 91 height 19
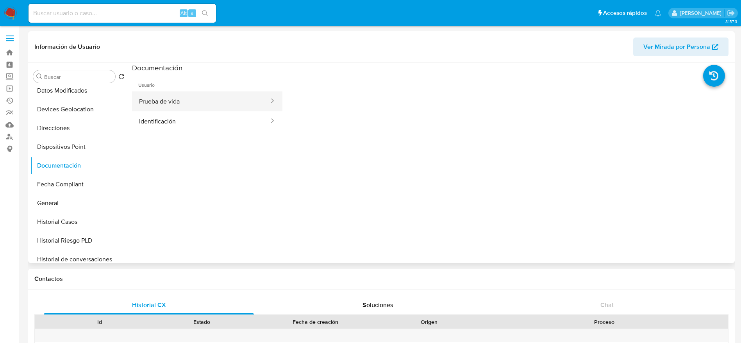
click at [172, 96] on button "Prueba de vida" at bounding box center [201, 101] width 138 height 20
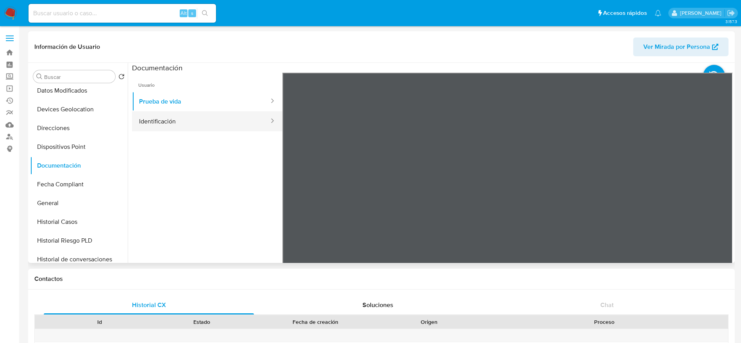
drag, startPoint x: 218, startPoint y: 123, endPoint x: 255, endPoint y: 121, distance: 37.1
click at [218, 123] on button "Identificación" at bounding box center [201, 121] width 138 height 20
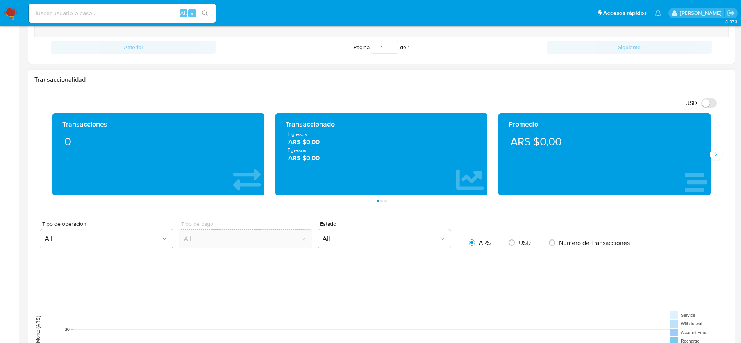
scroll to position [0, 0]
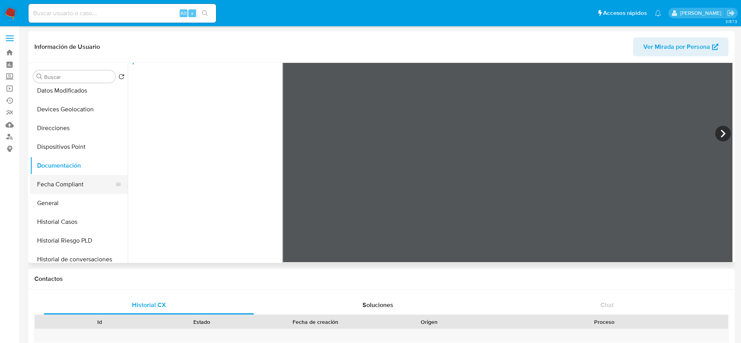
click at [61, 191] on button "Fecha Compliant" at bounding box center [75, 184] width 91 height 19
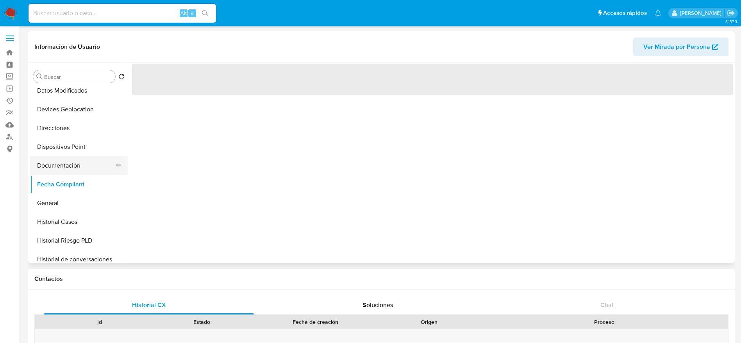
click at [61, 168] on button "Documentación" at bounding box center [75, 165] width 91 height 19
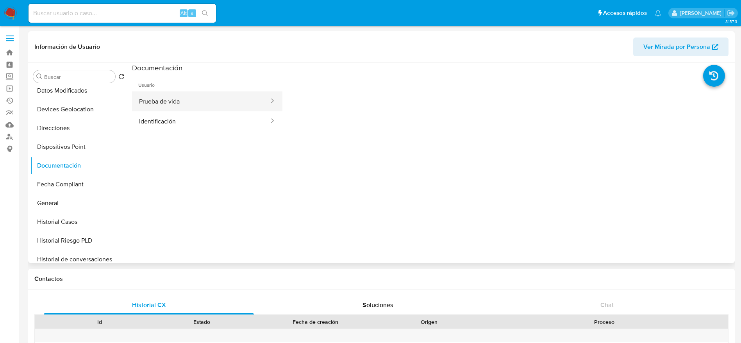
drag, startPoint x: 179, startPoint y: 101, endPoint x: 190, endPoint y: 106, distance: 12.1
click at [179, 101] on button "Prueba de vida" at bounding box center [201, 101] width 138 height 20
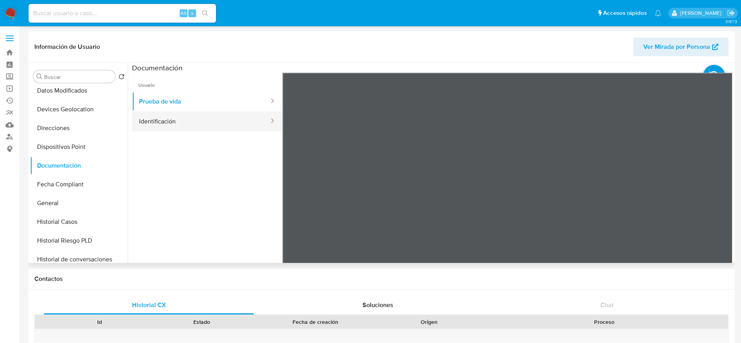
click at [201, 121] on button "Identificación" at bounding box center [201, 121] width 138 height 20
click at [720, 196] on icon at bounding box center [722, 200] width 5 height 8
click at [290, 200] on icon at bounding box center [291, 200] width 5 height 8
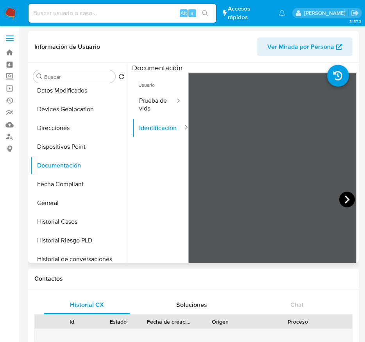
click at [340, 201] on div at bounding box center [272, 201] width 168 height 256
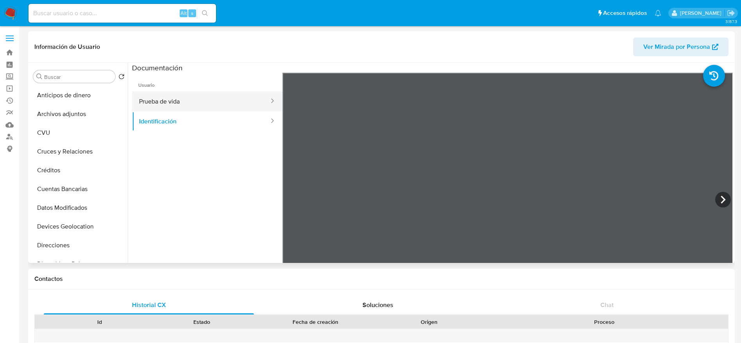
click at [168, 110] on button "Prueba de vida" at bounding box center [201, 101] width 138 height 20
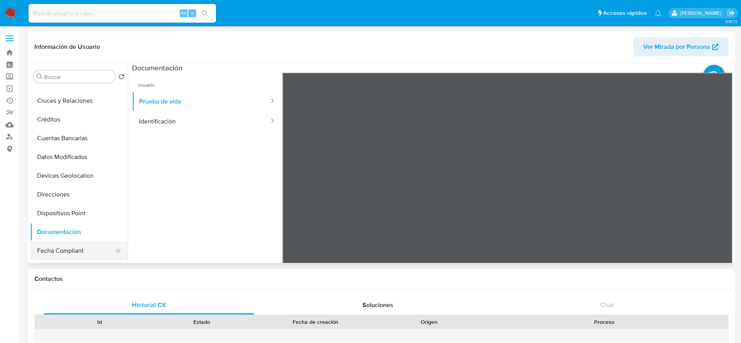
scroll to position [117, 0]
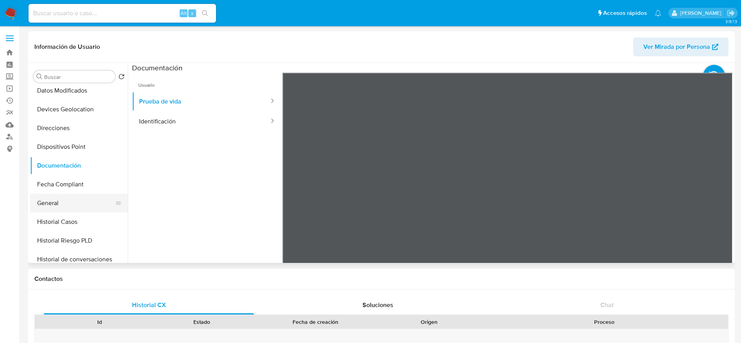
click at [58, 202] on button "General" at bounding box center [75, 203] width 91 height 19
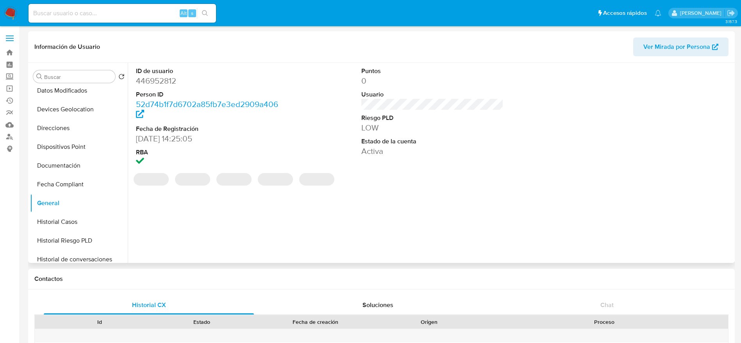
click at [159, 83] on dd "446952812" at bounding box center [207, 80] width 143 height 11
click at [159, 82] on dd "446952812" at bounding box center [207, 80] width 143 height 11
copy dd "446952812"
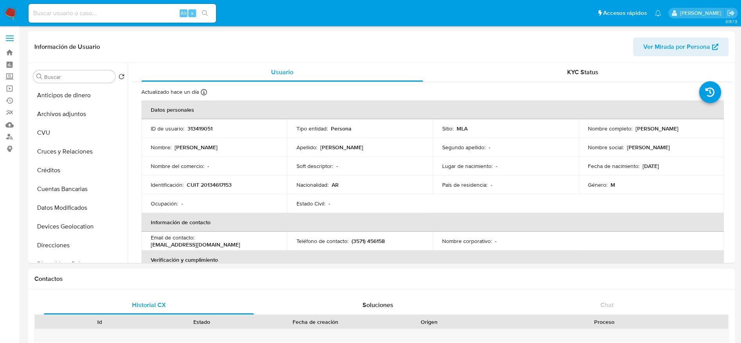
select select "10"
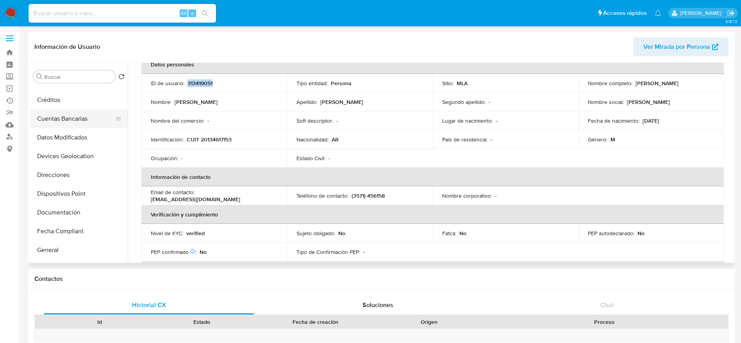
scroll to position [59, 0]
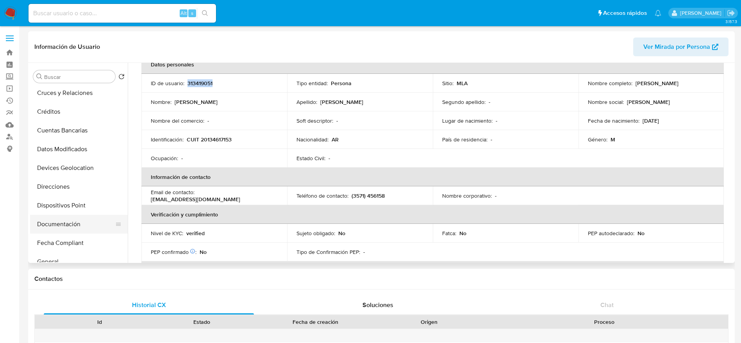
click at [64, 221] on button "Documentación" at bounding box center [75, 224] width 91 height 19
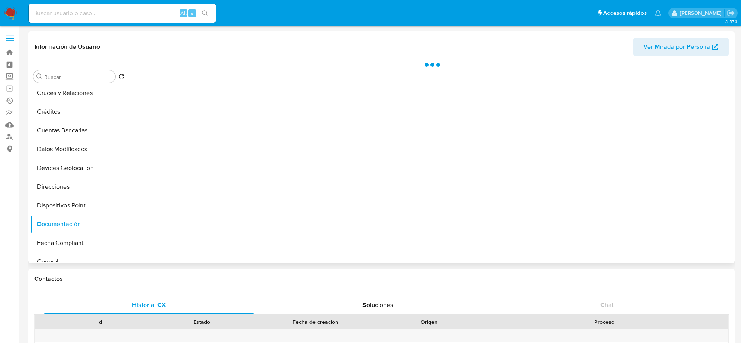
scroll to position [0, 0]
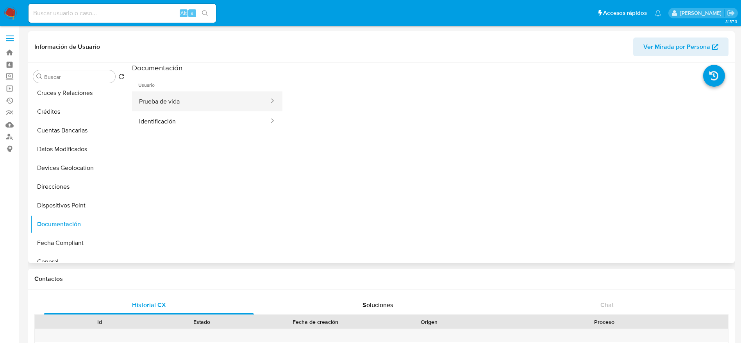
click at [192, 93] on button "Prueba de vida" at bounding box center [201, 101] width 138 height 20
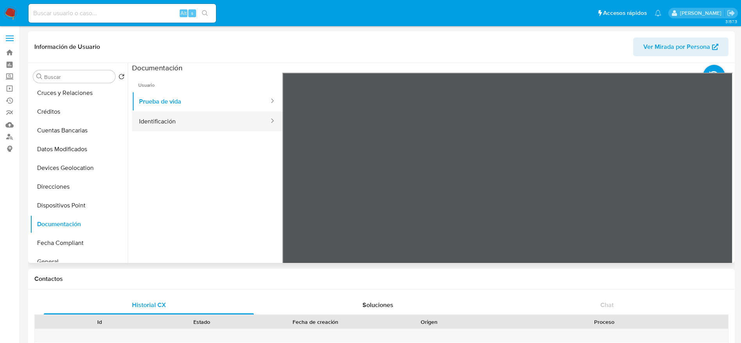
click at [155, 119] on button "Identificación" at bounding box center [201, 121] width 138 height 20
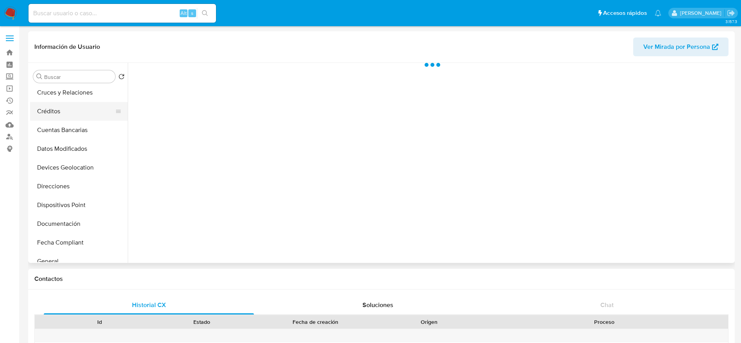
scroll to position [176, 0]
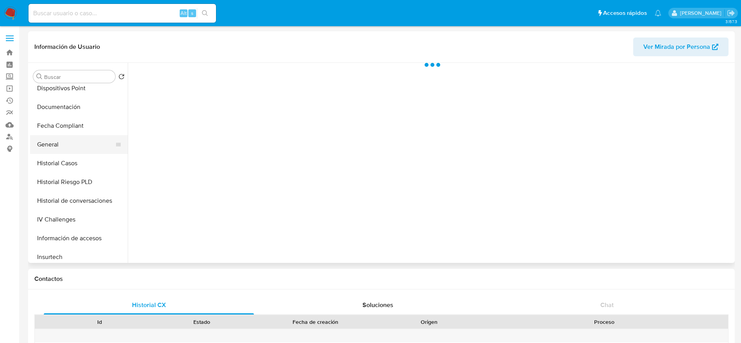
drag, startPoint x: 68, startPoint y: 152, endPoint x: 71, endPoint y: 137, distance: 14.7
click at [68, 152] on button "General" at bounding box center [75, 144] width 91 height 19
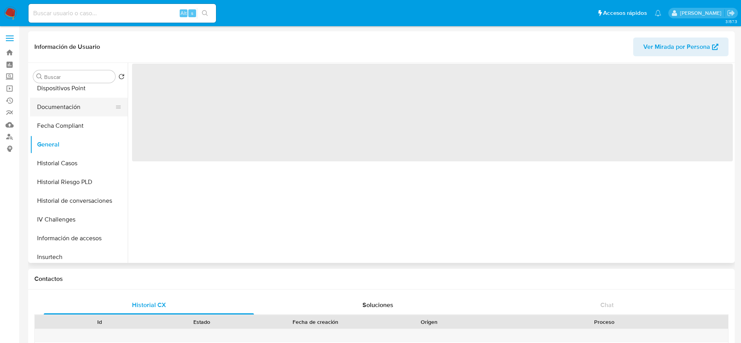
click at [69, 107] on button "Documentación" at bounding box center [75, 107] width 91 height 19
select select "10"
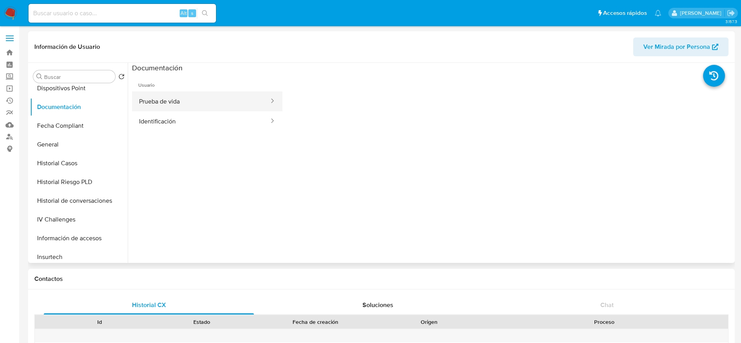
click at [160, 103] on button "Prueba de vida" at bounding box center [201, 101] width 138 height 20
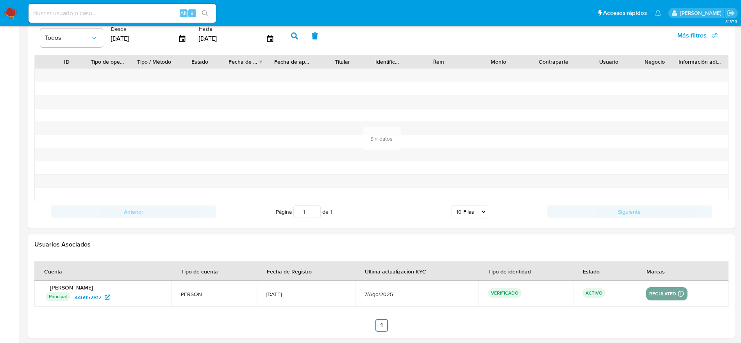
scroll to position [778, 0]
